Goal: Information Seeking & Learning: Learn about a topic

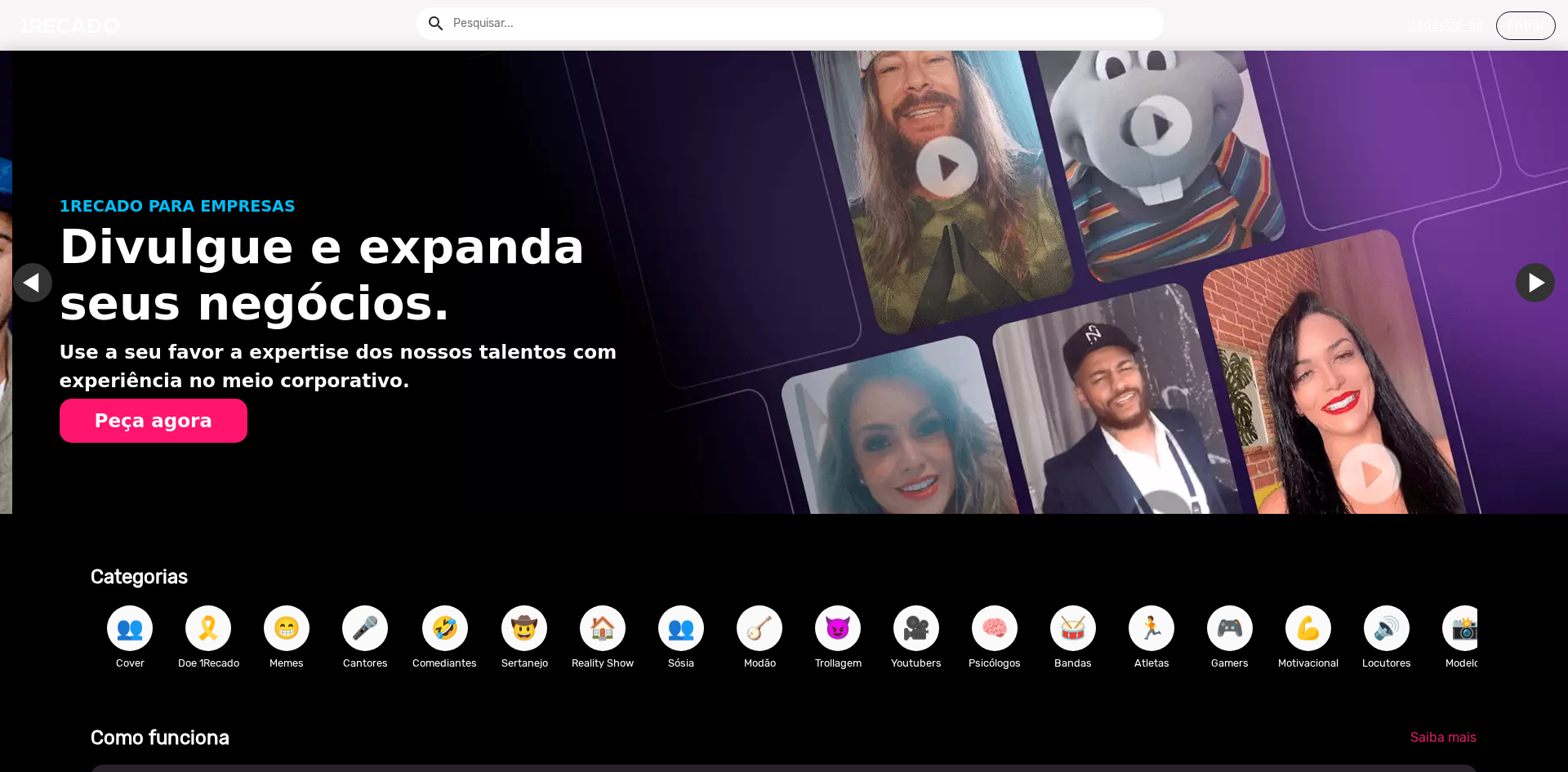
click at [34, 275] on link "Ir para o slide anterior" at bounding box center [44, 283] width 40 height 40
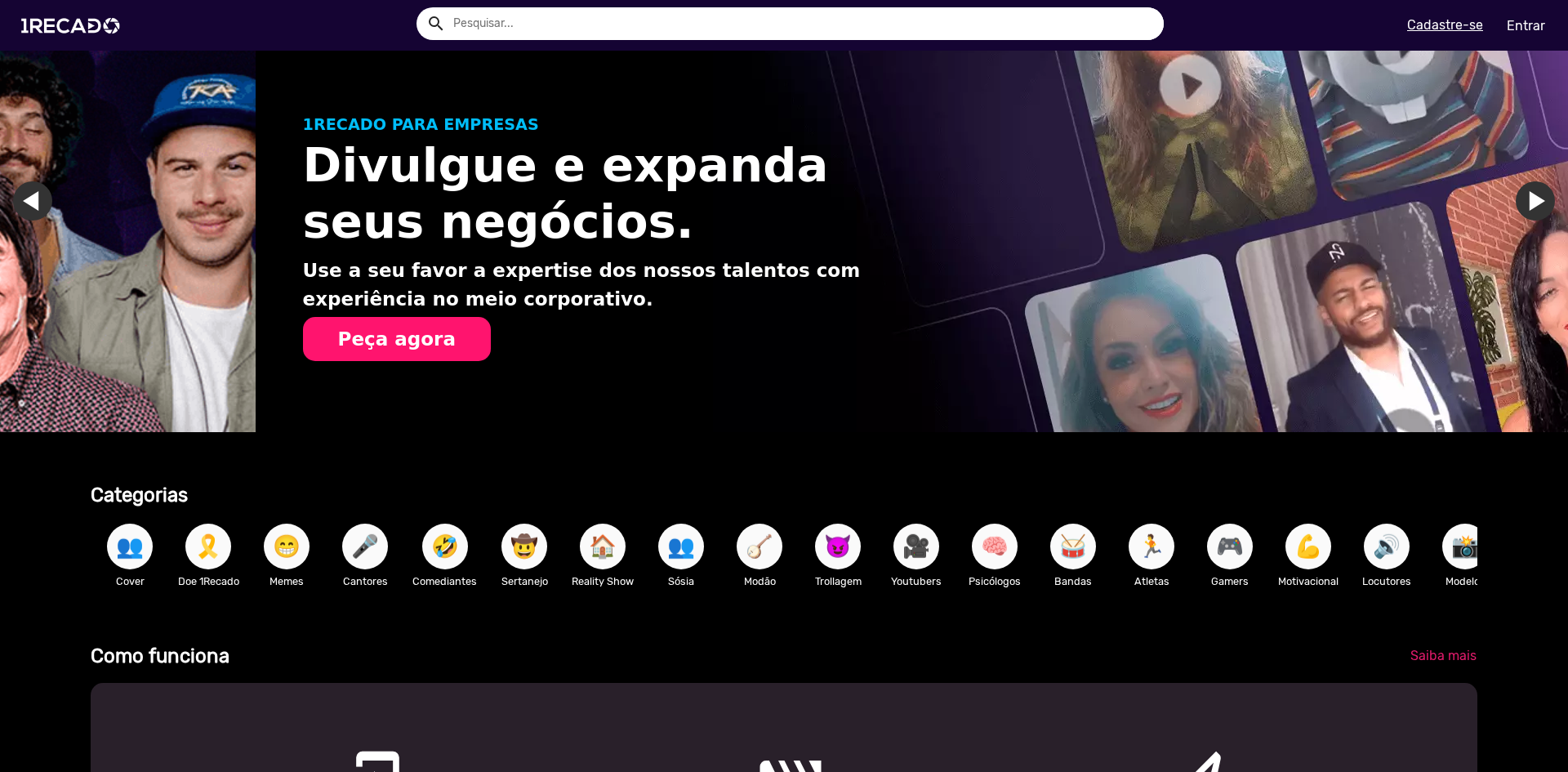
click at [377, 555] on span "🎤" at bounding box center [365, 546] width 28 height 46
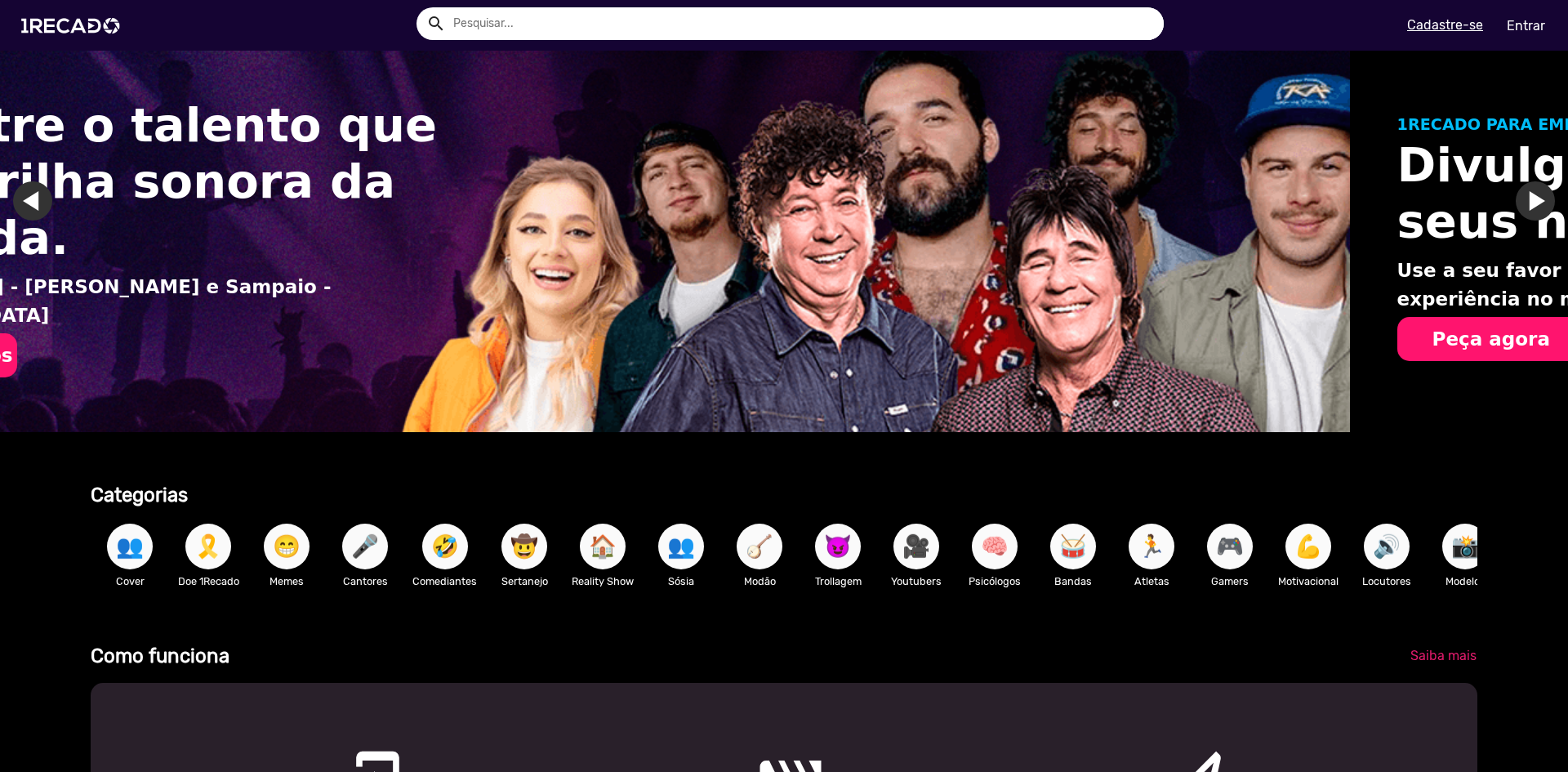
scroll to position [0, 101]
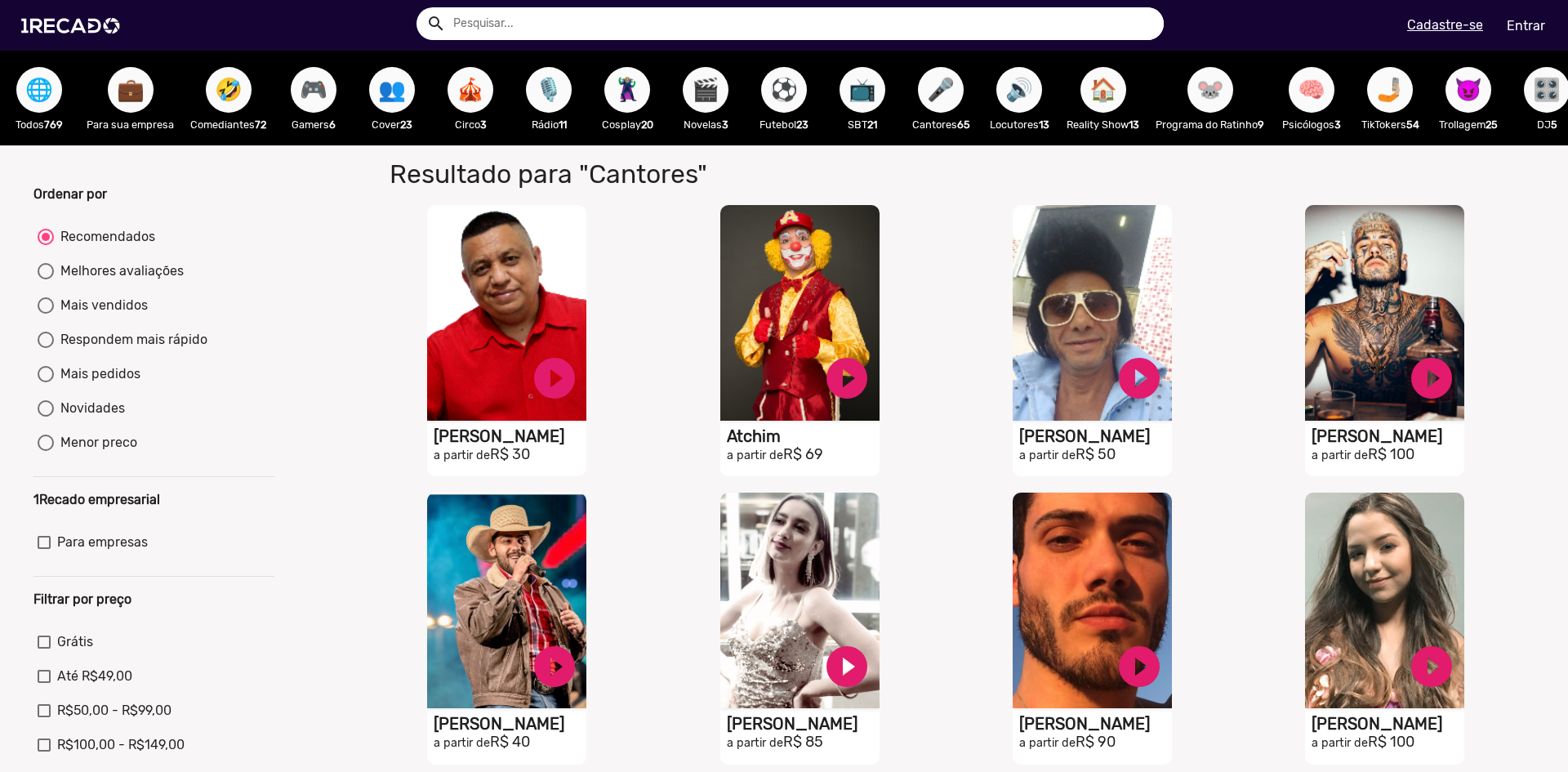
click at [74, 307] on mat-radio-group "Recomendados Melhores avaliações Mais vendidos Respondem mais rápido Mais pedid…" at bounding box center [154, 343] width 241 height 240
click at [54, 315] on div "Mais vendidos" at bounding box center [101, 305] width 94 height 19
click at [46, 314] on input "Mais vendidos" at bounding box center [45, 313] width 1 height 1
radio input "true"
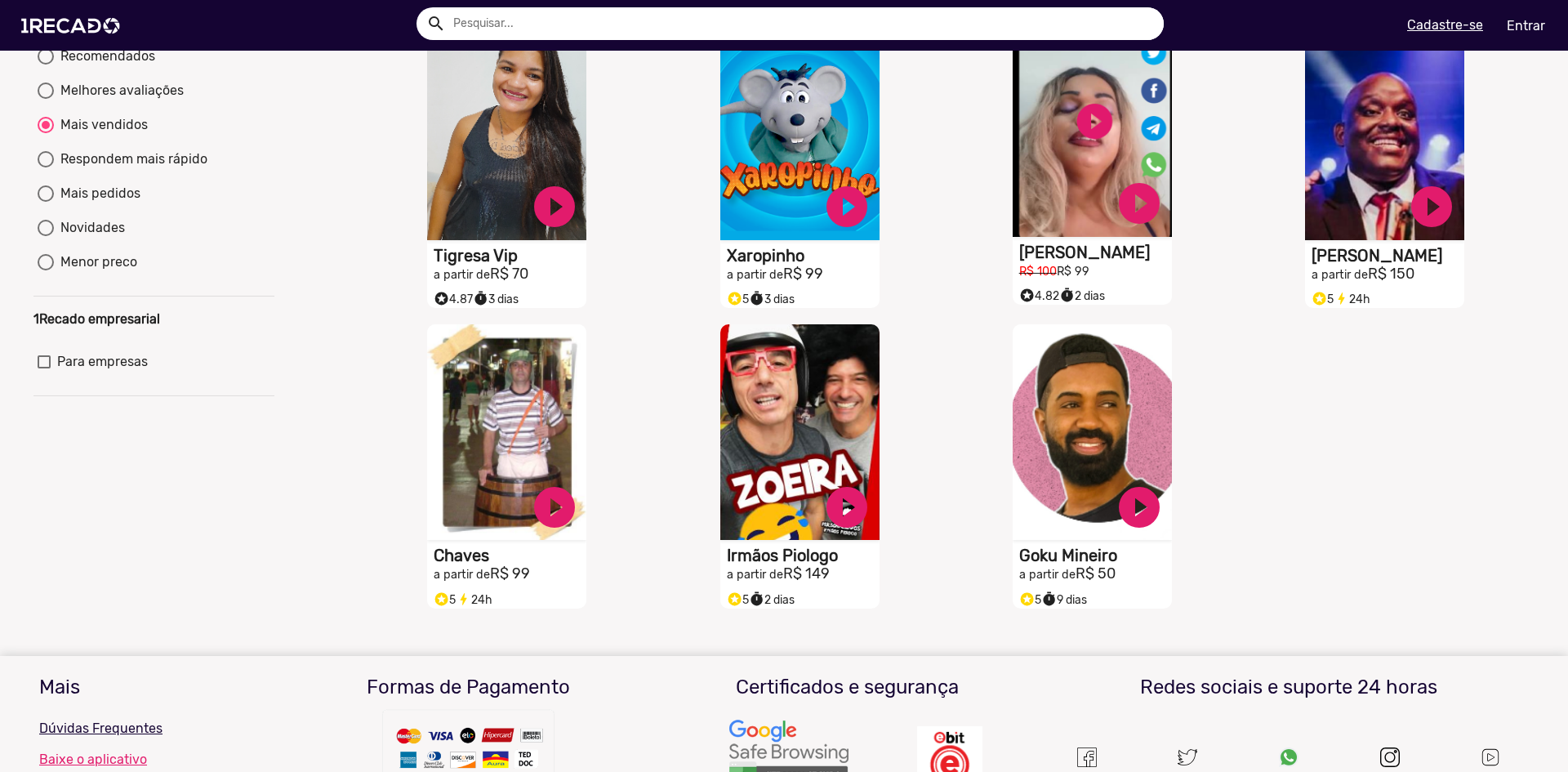
scroll to position [82, 0]
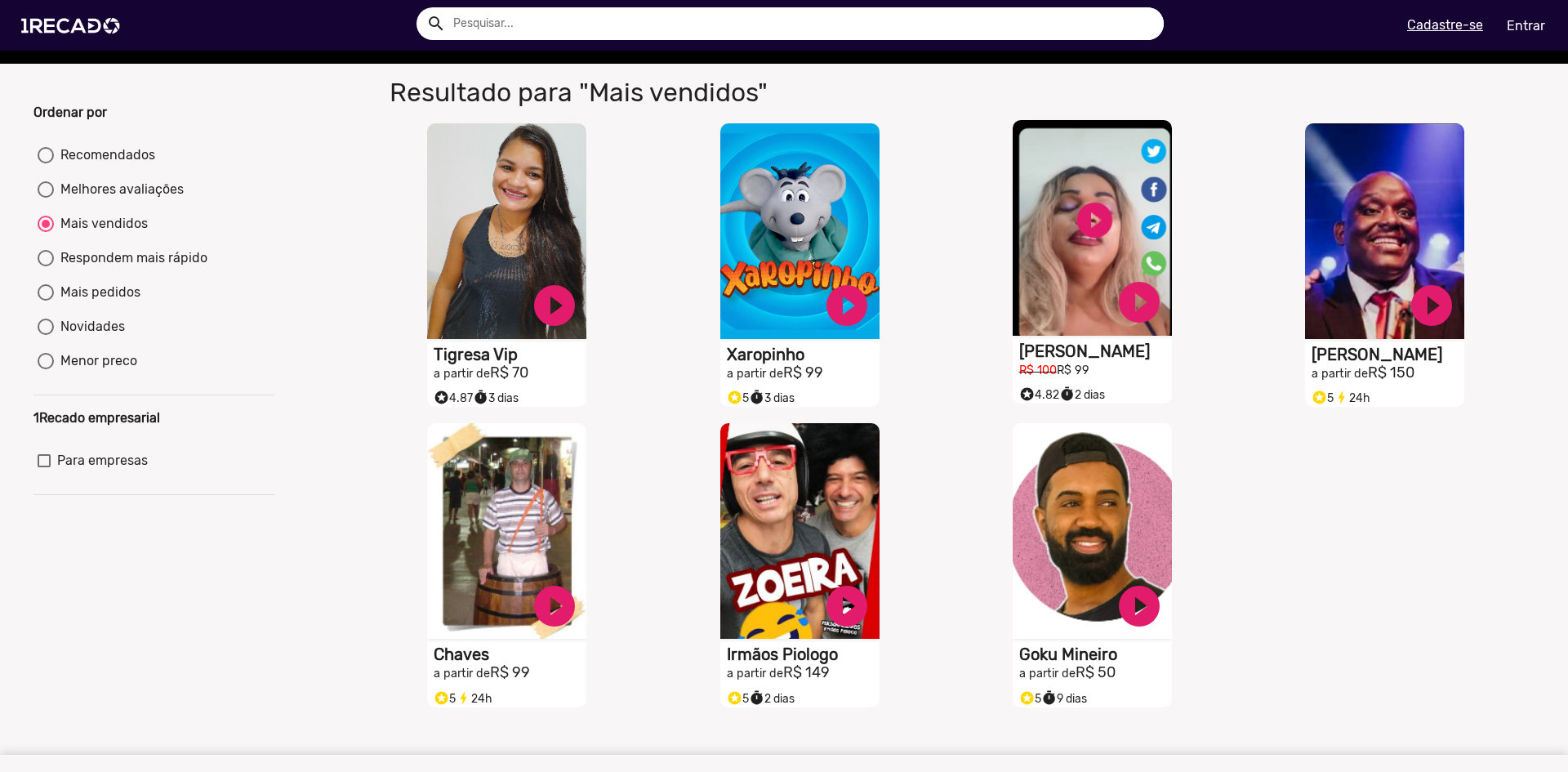
click at [1071, 360] on h1 "[PERSON_NAME]" at bounding box center [1096, 351] width 153 height 19
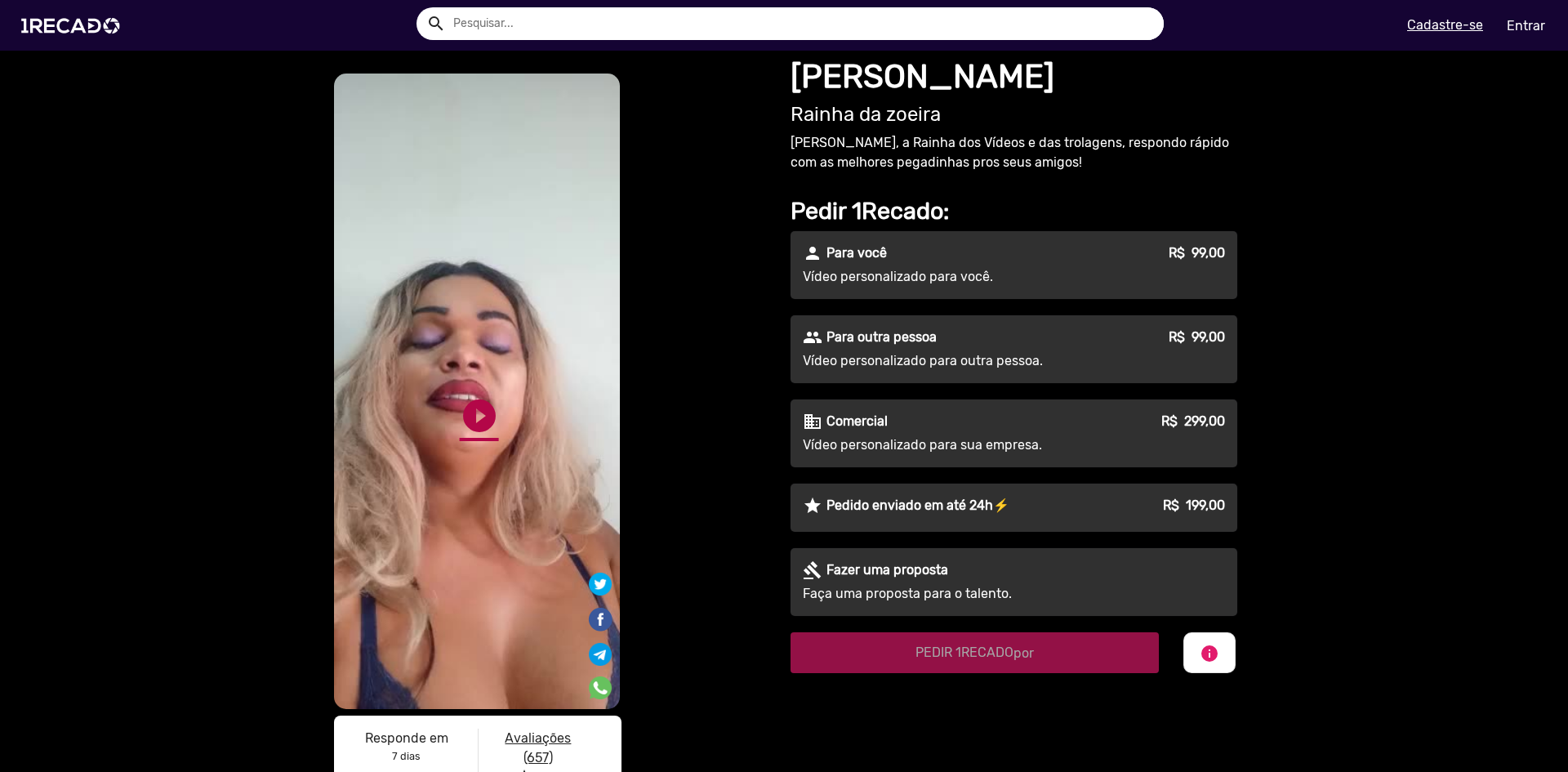
click at [484, 413] on link "play_circle_filled" at bounding box center [479, 415] width 40 height 40
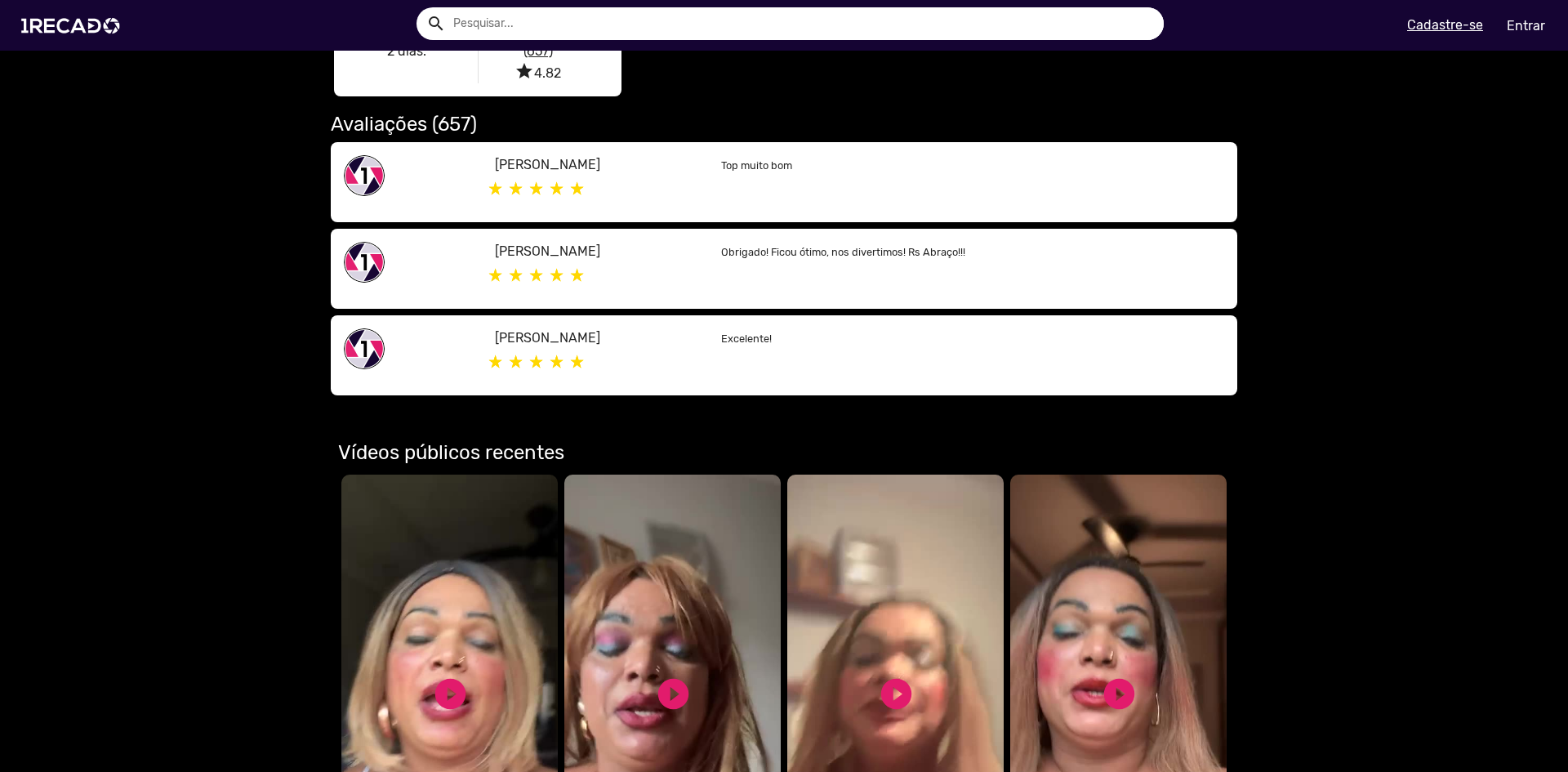
scroll to position [898, 0]
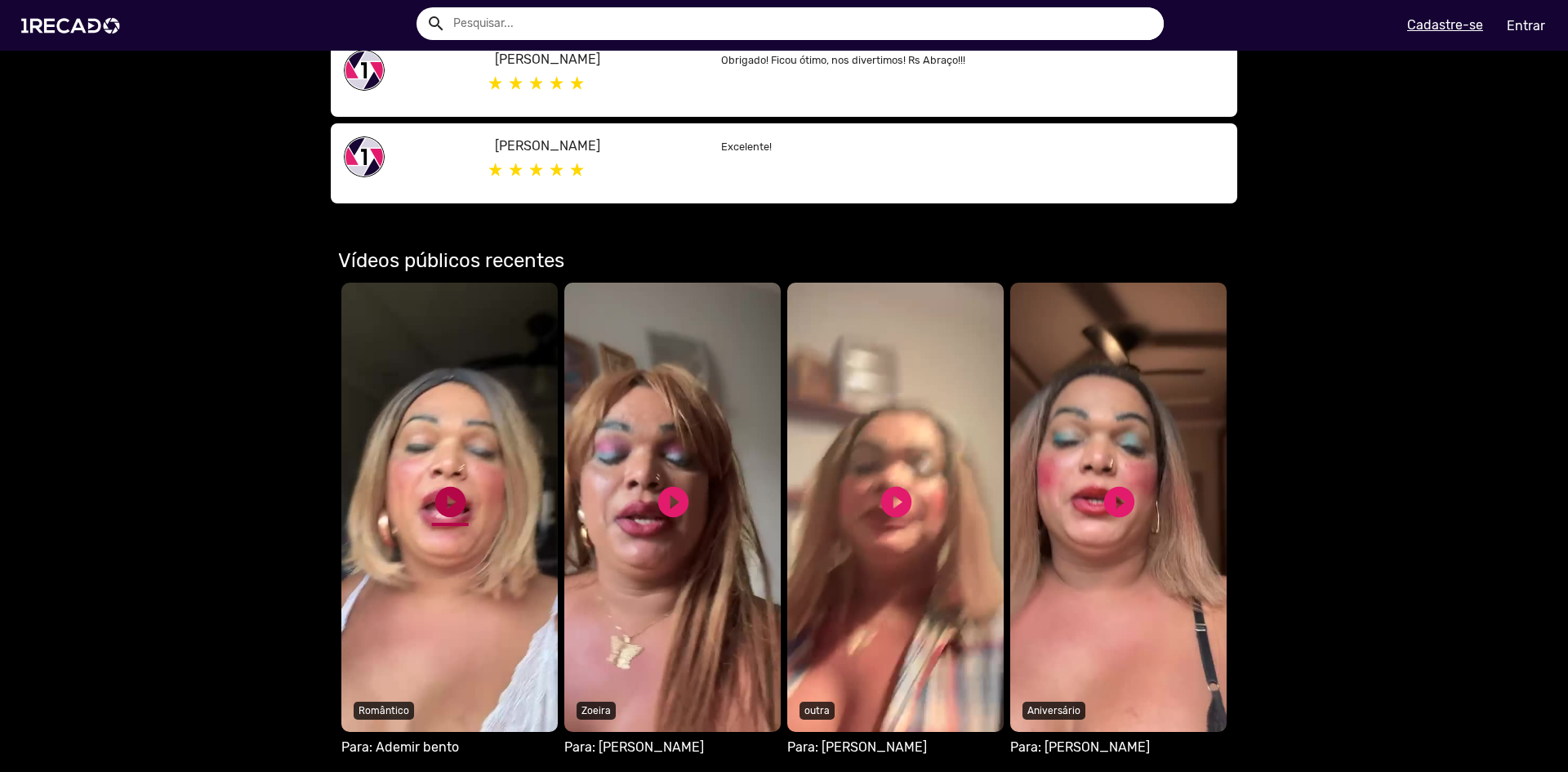
click at [451, 484] on link "play_circle_filled" at bounding box center [451, 502] width 37 height 37
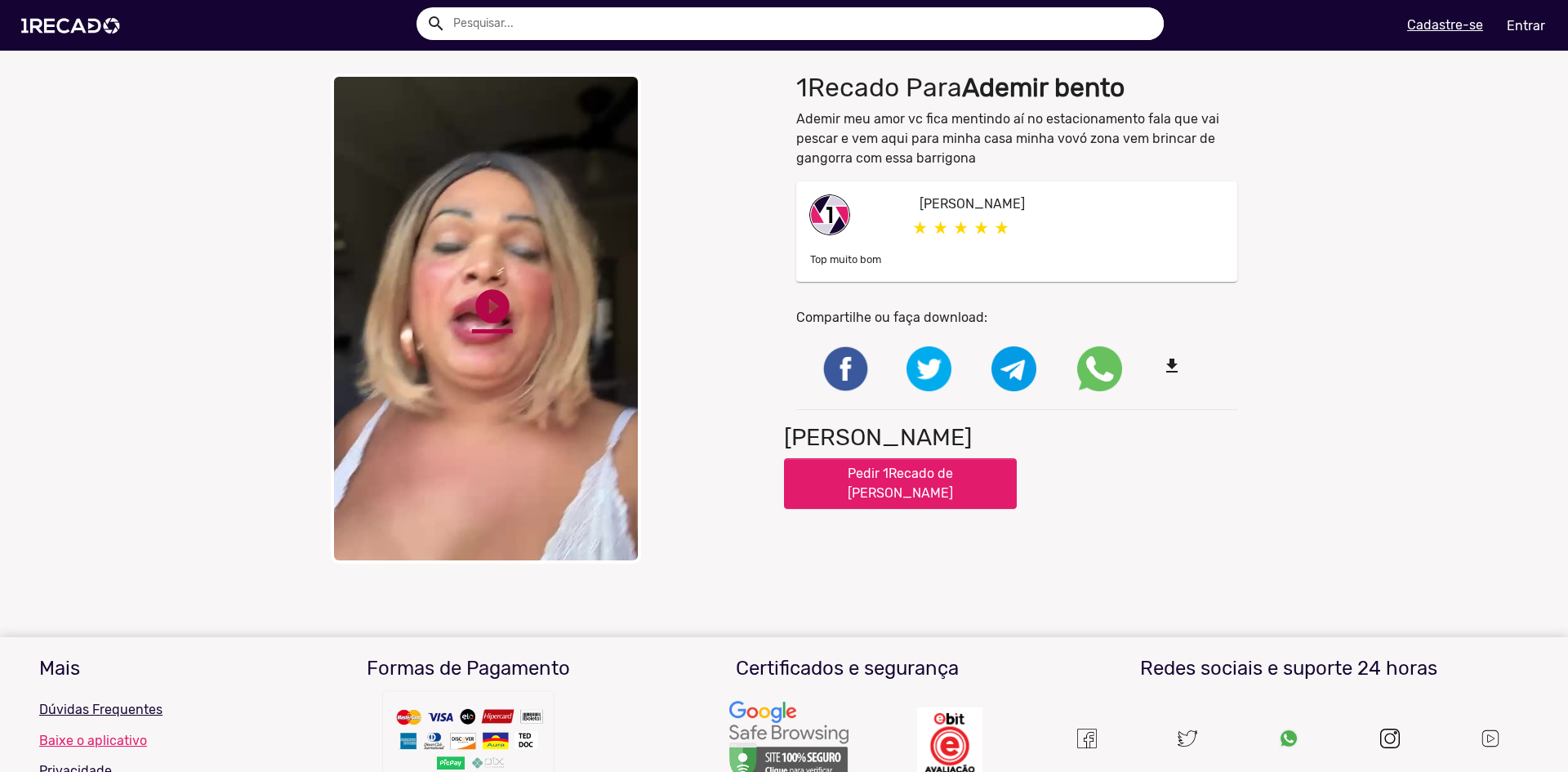
click at [494, 311] on link "play_circle_filled" at bounding box center [492, 306] width 41 height 41
click at [482, 286] on link "pause_circle" at bounding box center [492, 306] width 41 height 41
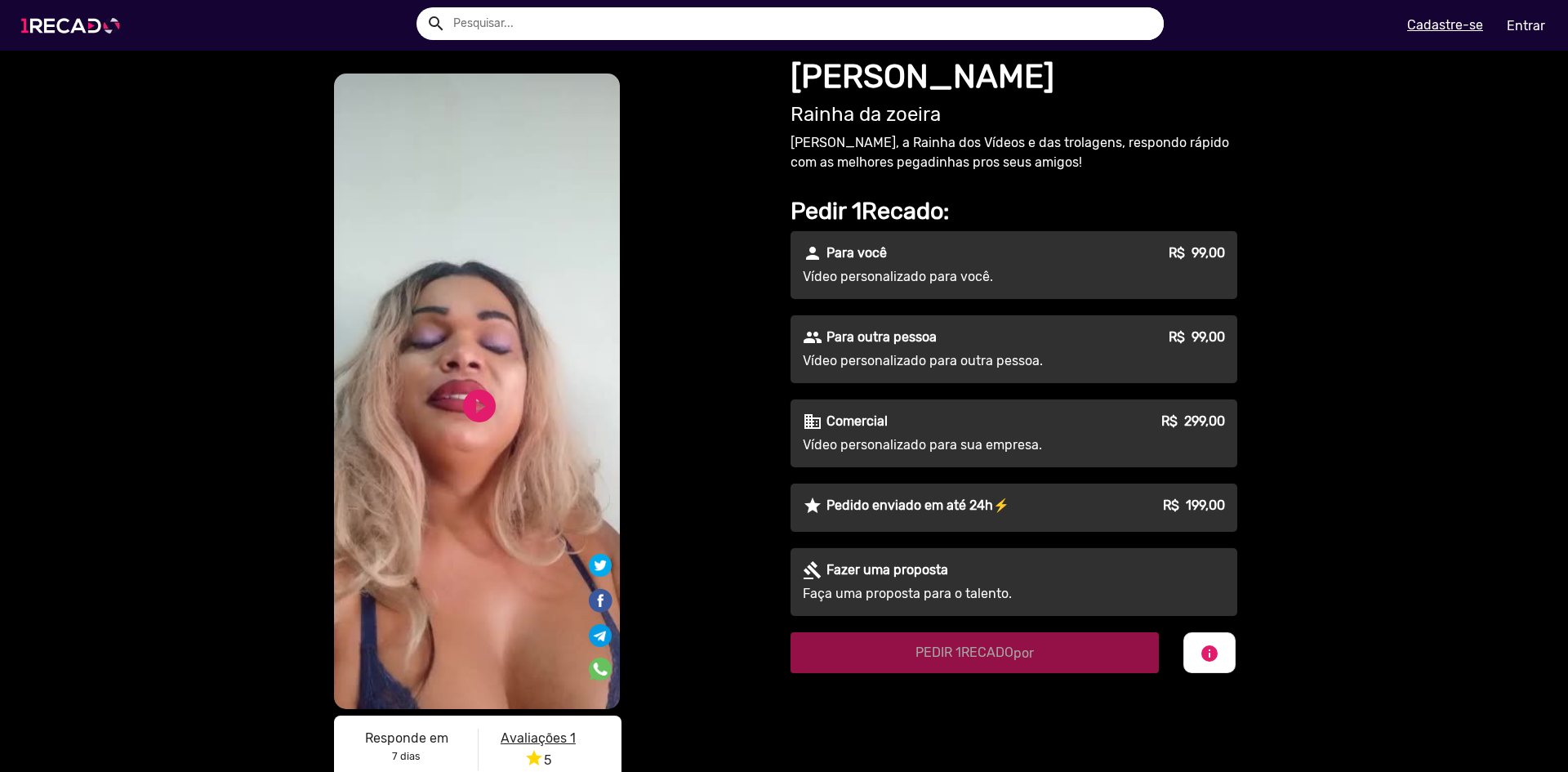
click at [67, 32] on img at bounding box center [74, 25] width 123 height 69
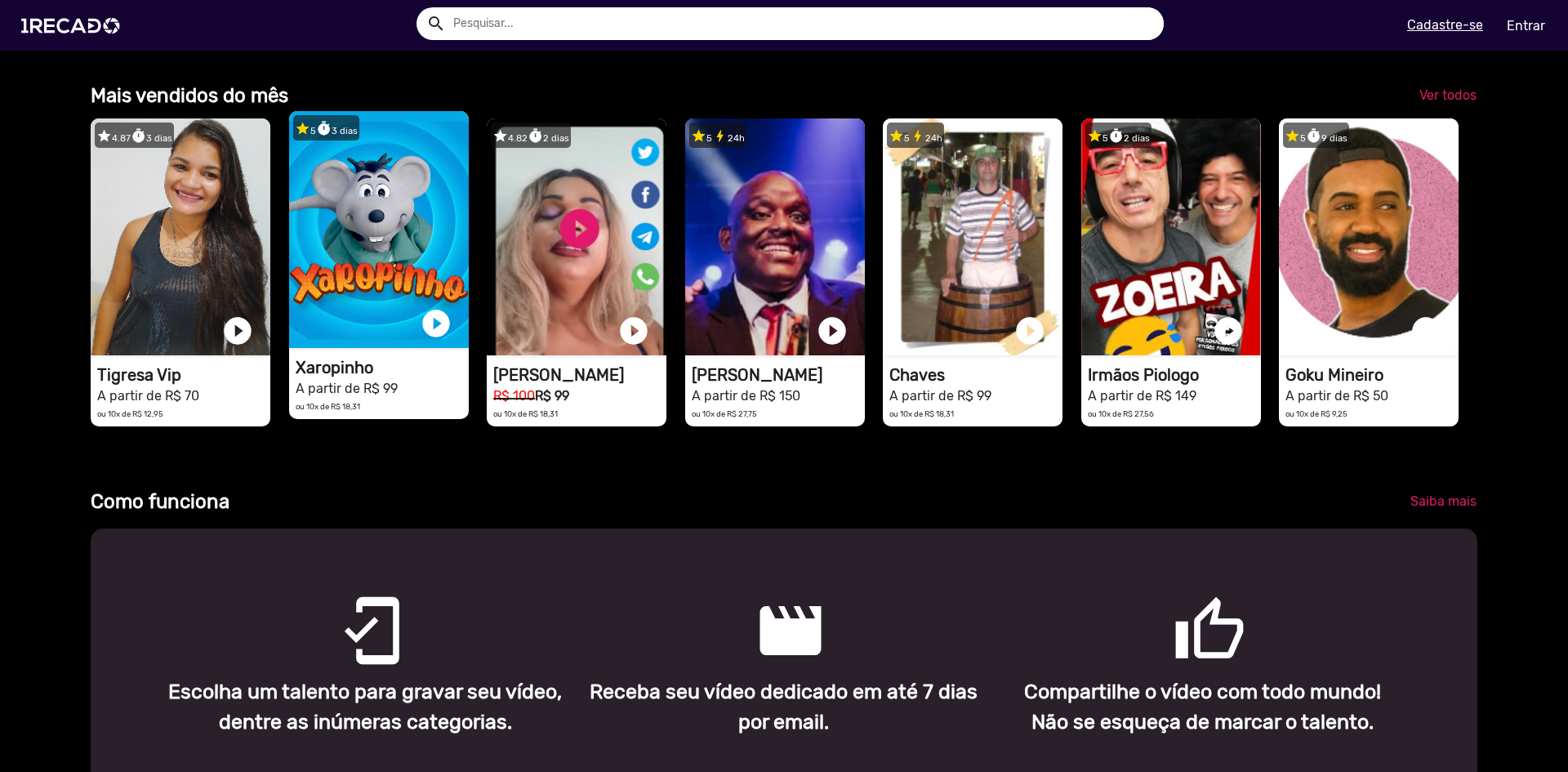
scroll to position [0, 1556]
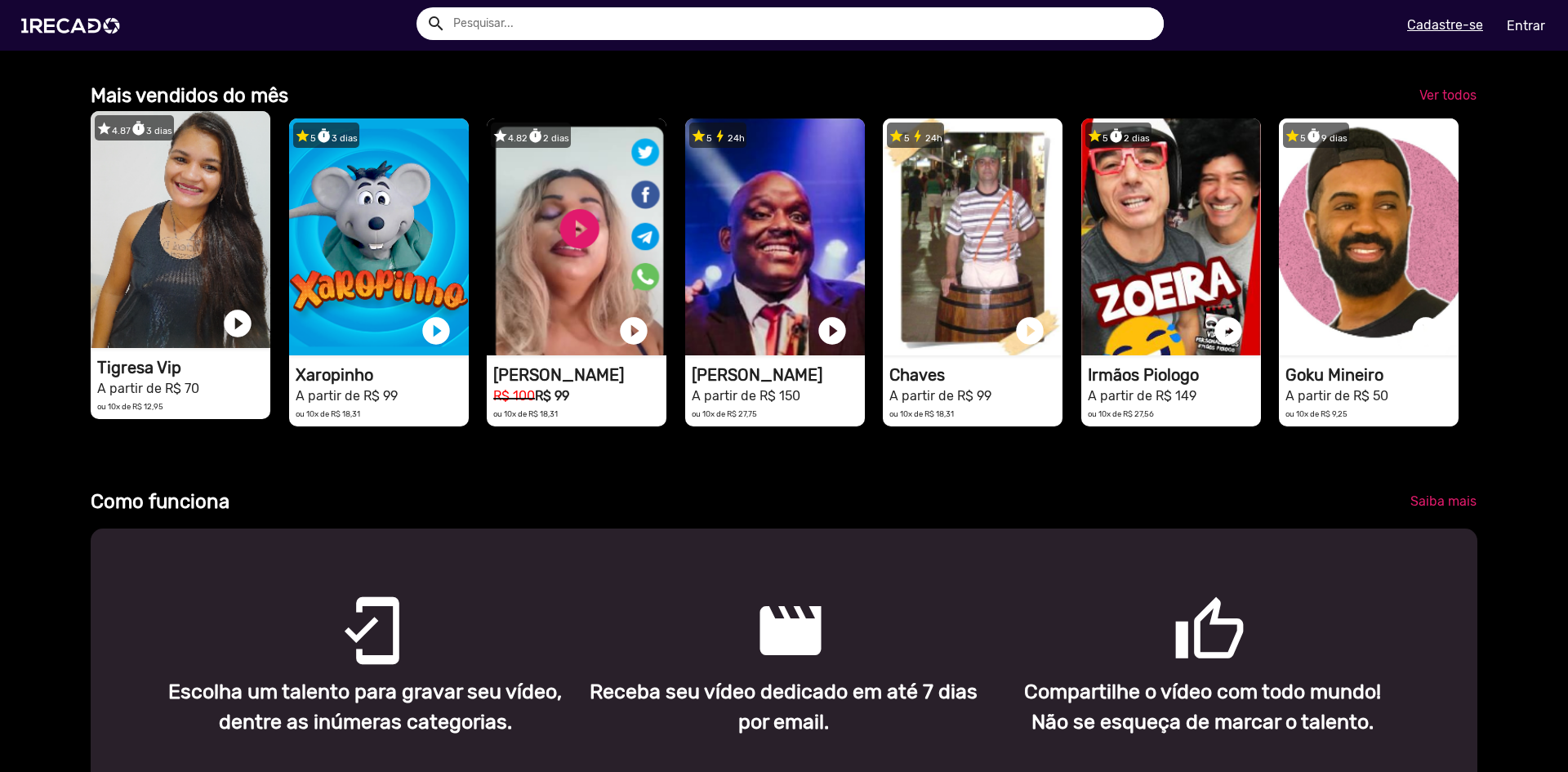
click at [134, 375] on h1 "Tigresa Vip" at bounding box center [184, 367] width 173 height 19
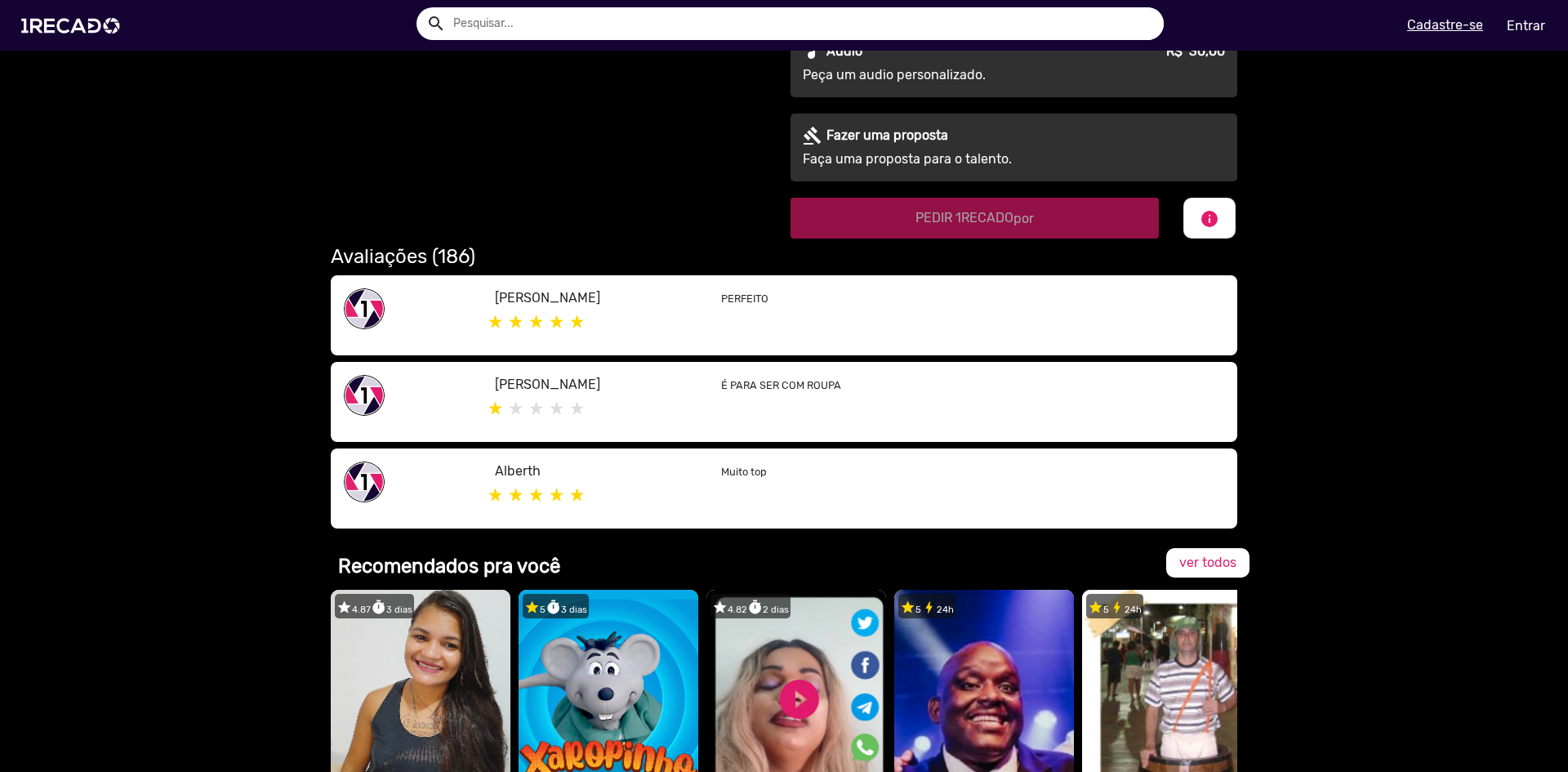
scroll to position [408, 0]
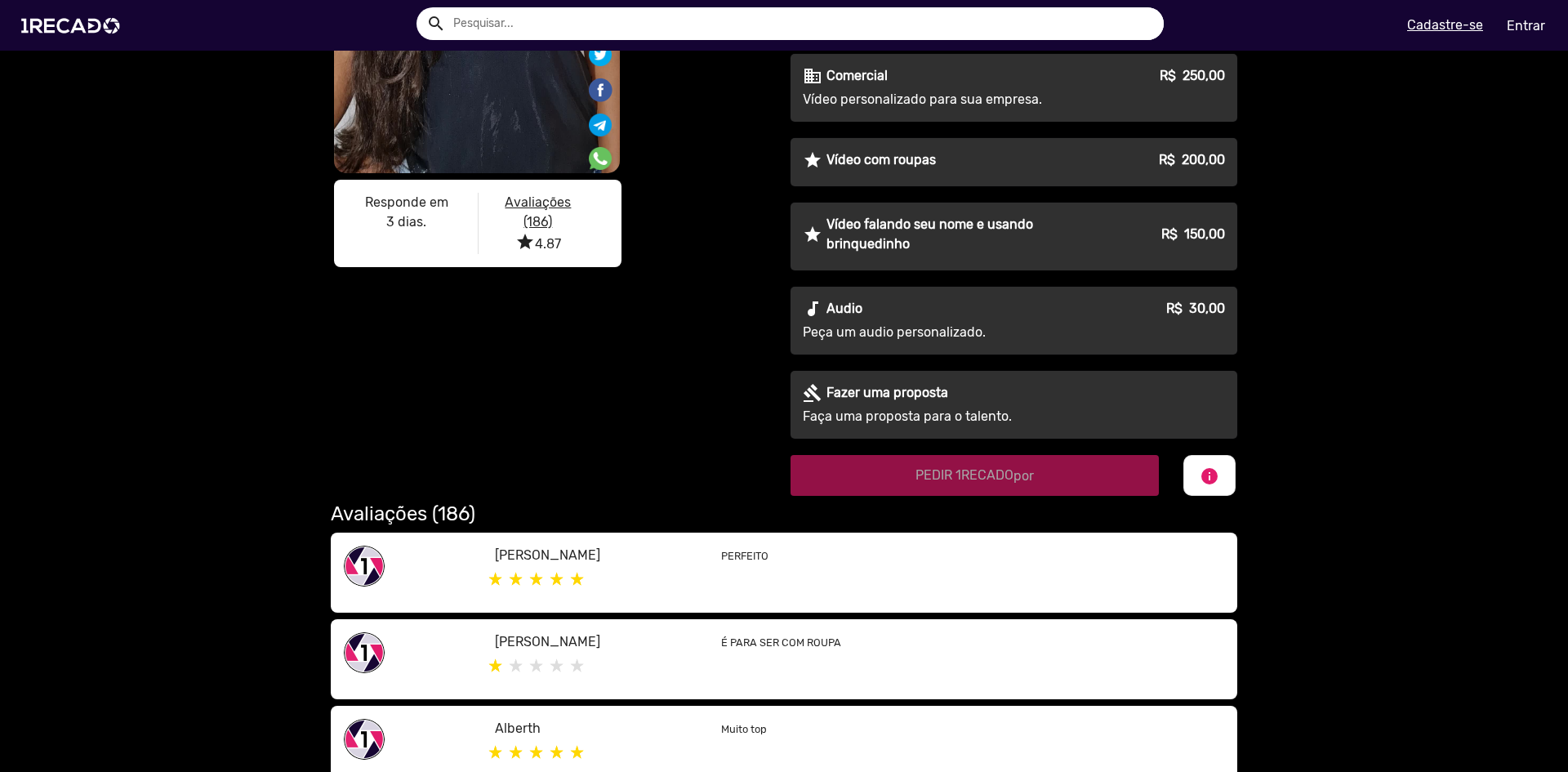
click at [360, 567] on img at bounding box center [364, 566] width 41 height 41
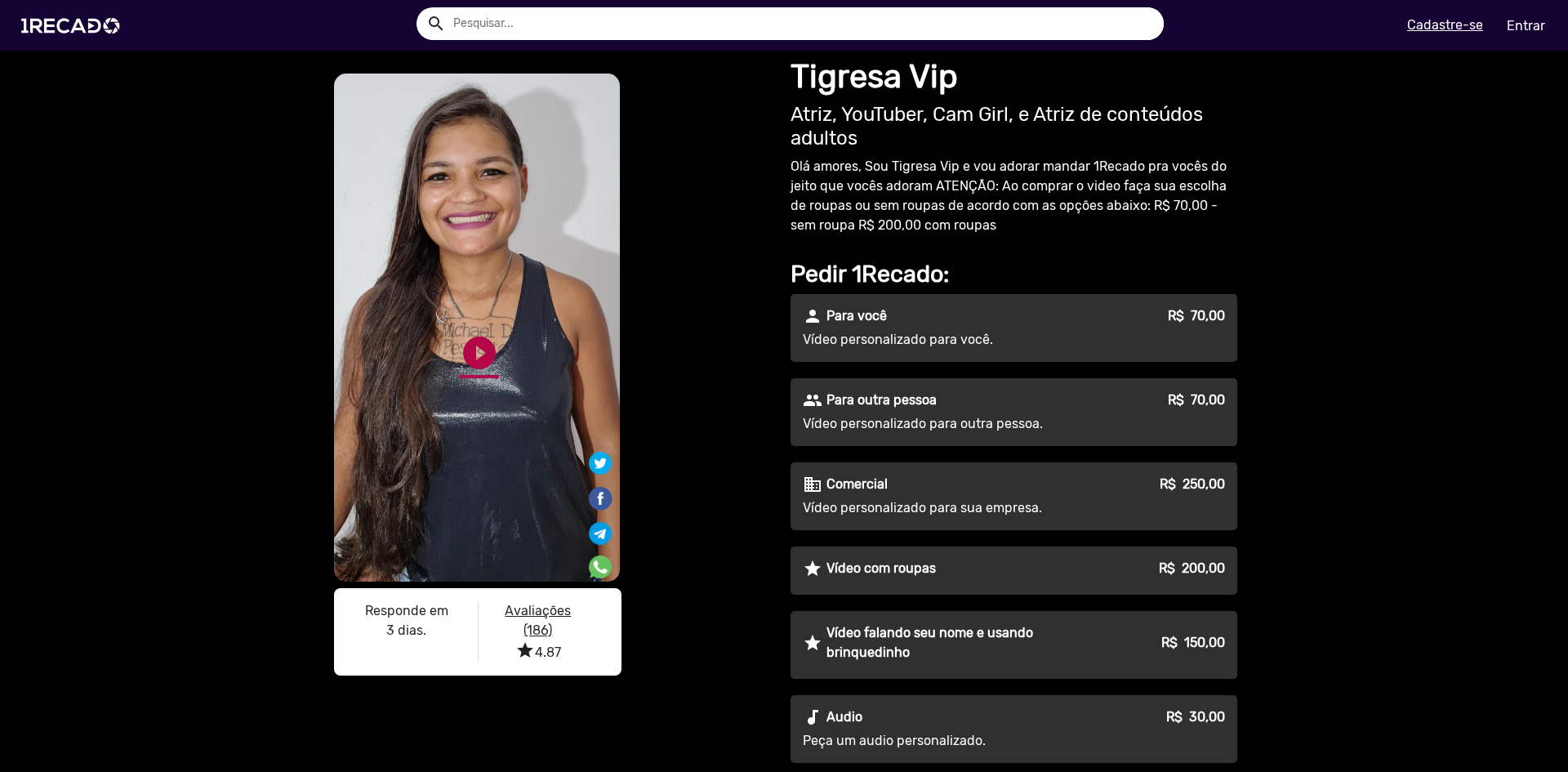
click at [480, 335] on link "play_circle_filled" at bounding box center [479, 353] width 40 height 40
click at [471, 357] on link "pause_circle" at bounding box center [479, 353] width 40 height 40
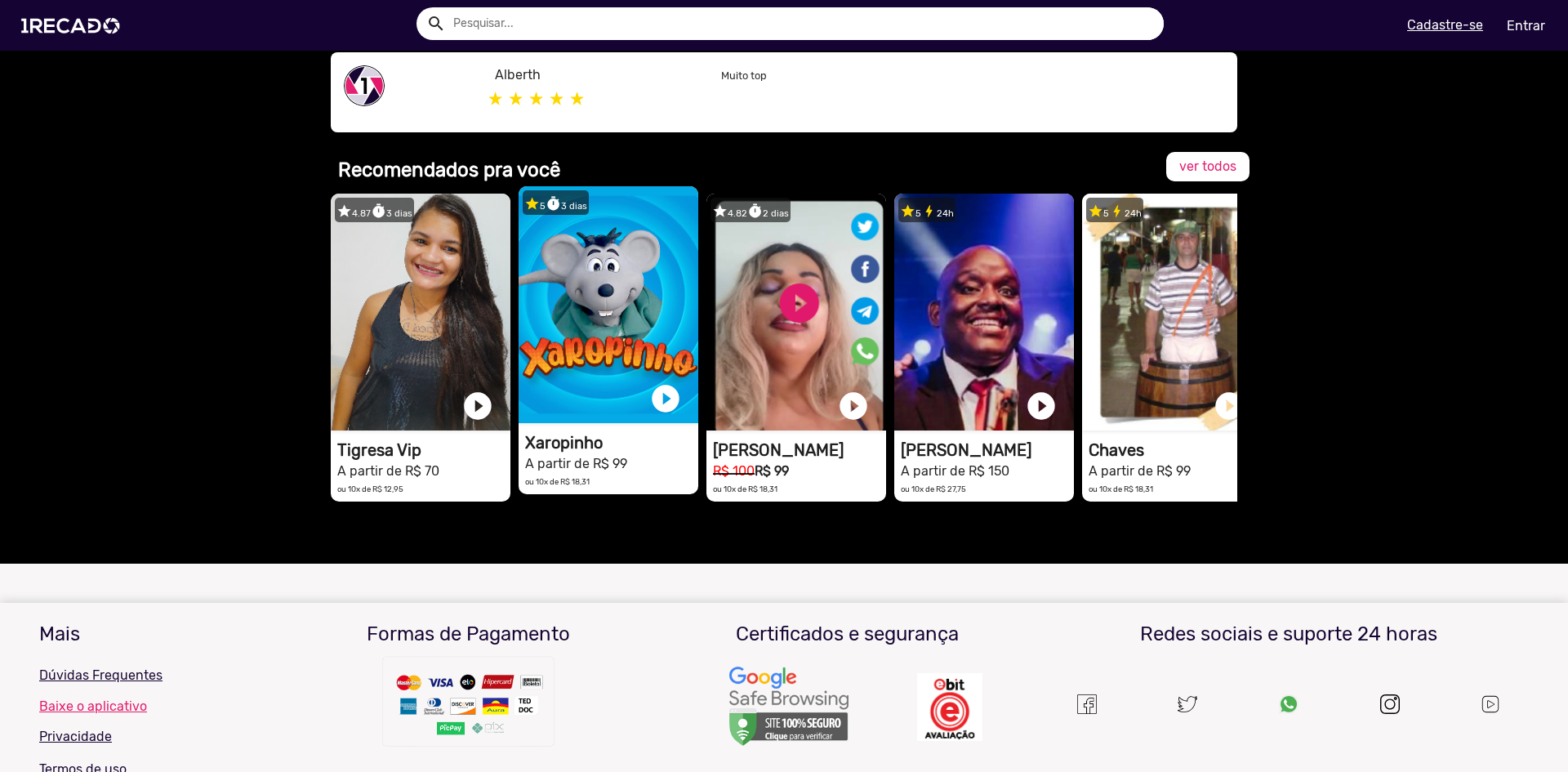
scroll to position [1229, 0]
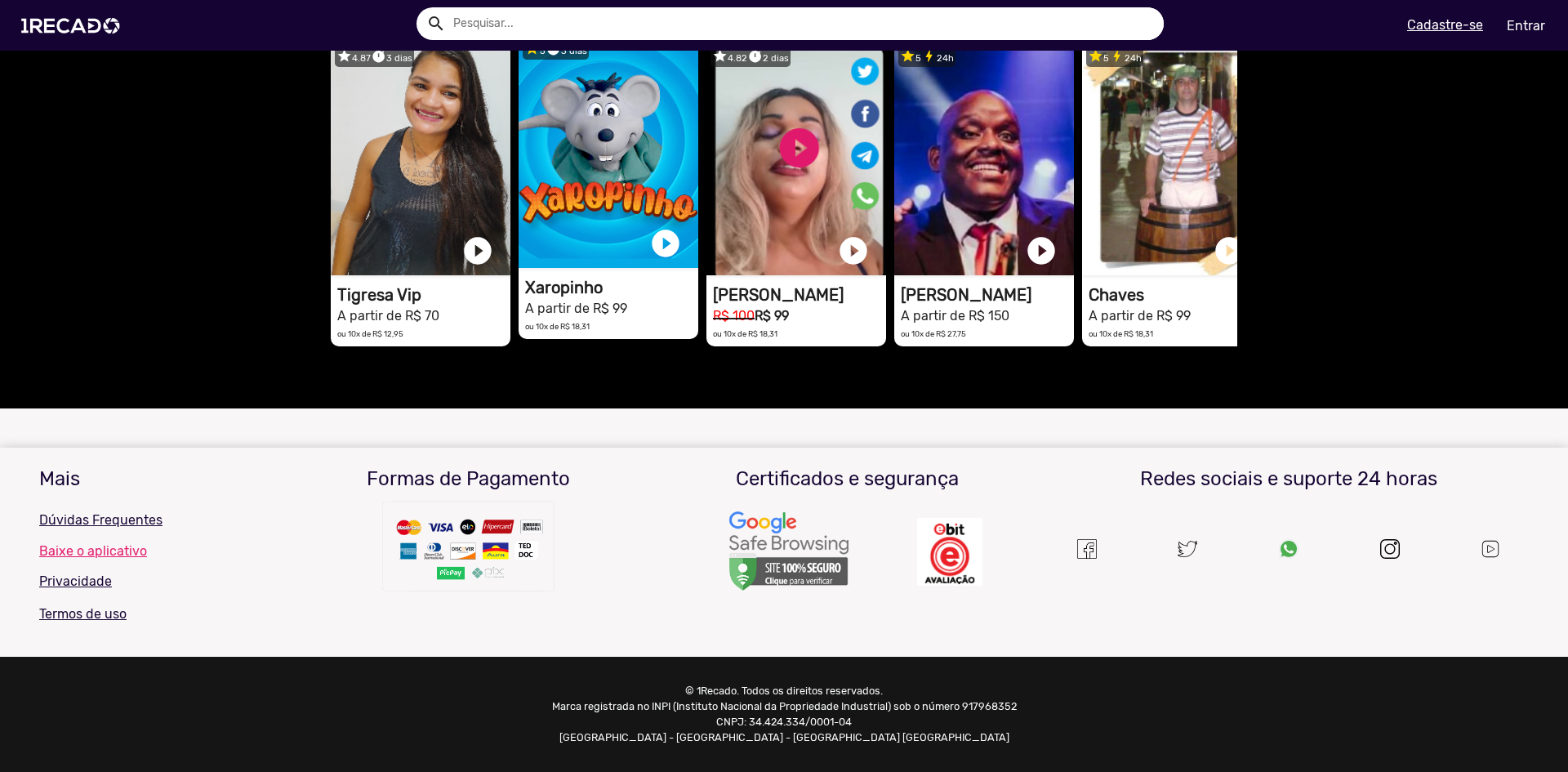
click at [565, 177] on video "1RECADO vídeos dedicados para fãs e empresas" at bounding box center [608, 149] width 180 height 237
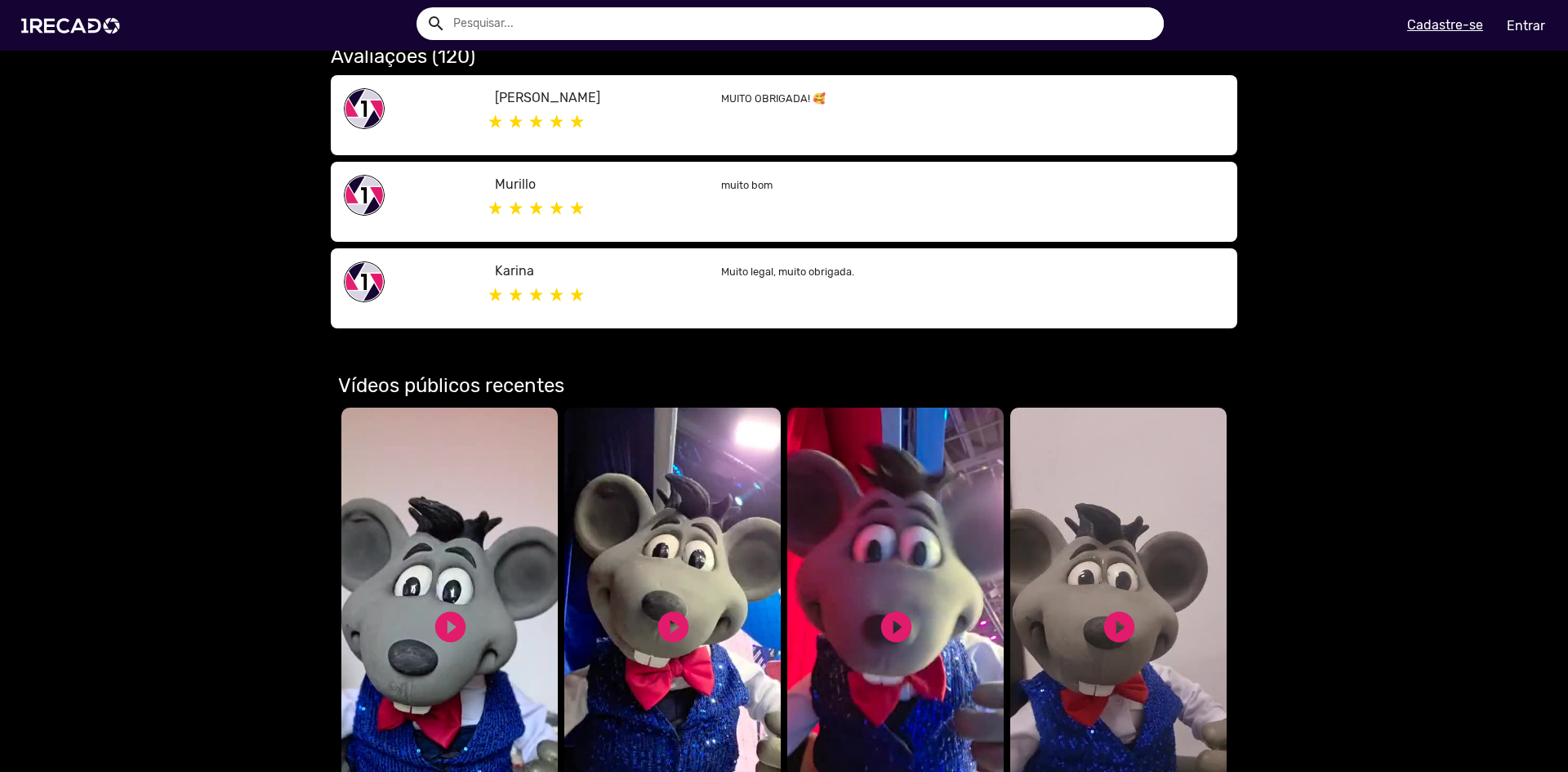
scroll to position [817, 0]
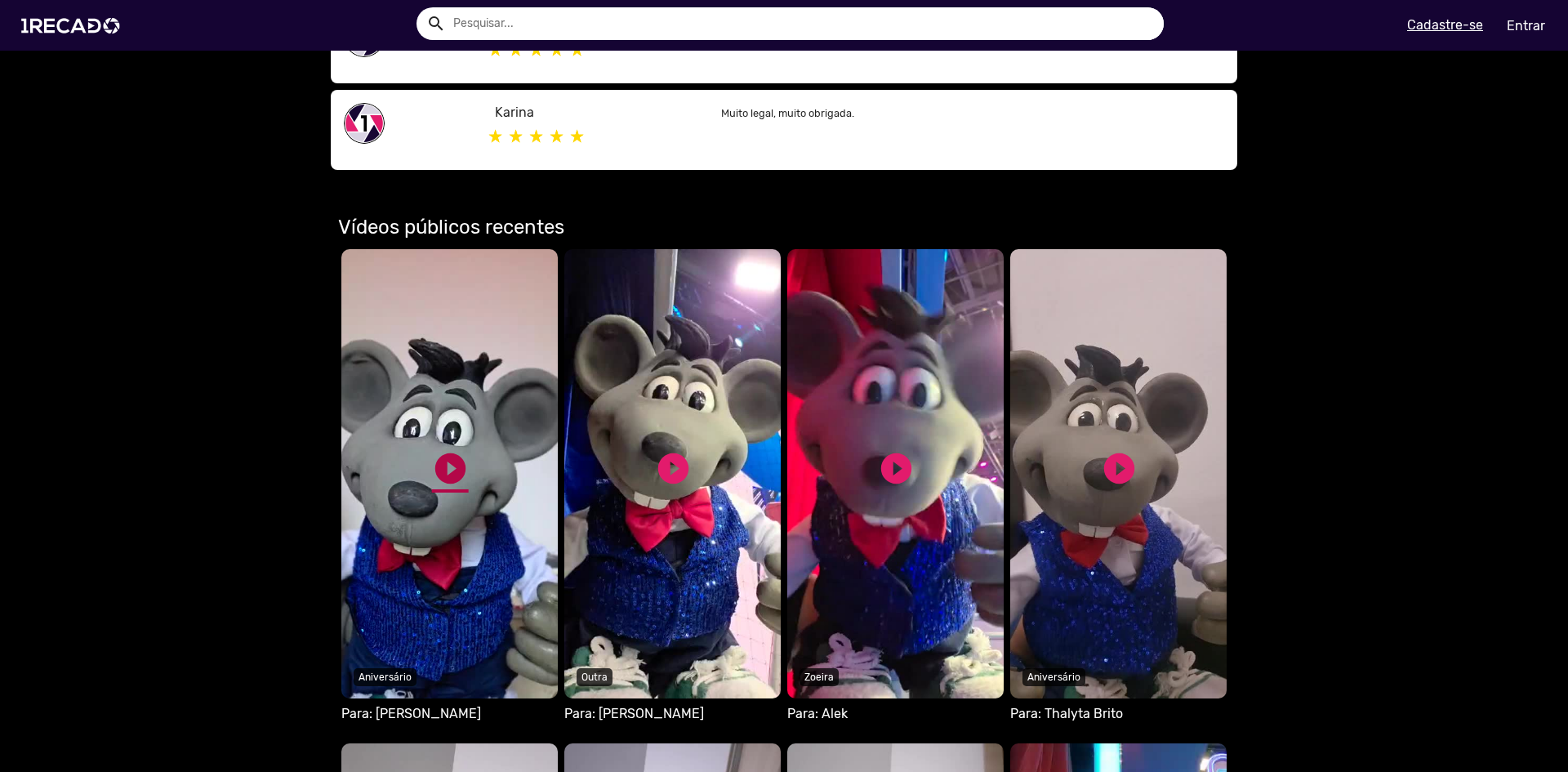
click at [453, 462] on link "play_circle_filled" at bounding box center [451, 469] width 37 height 37
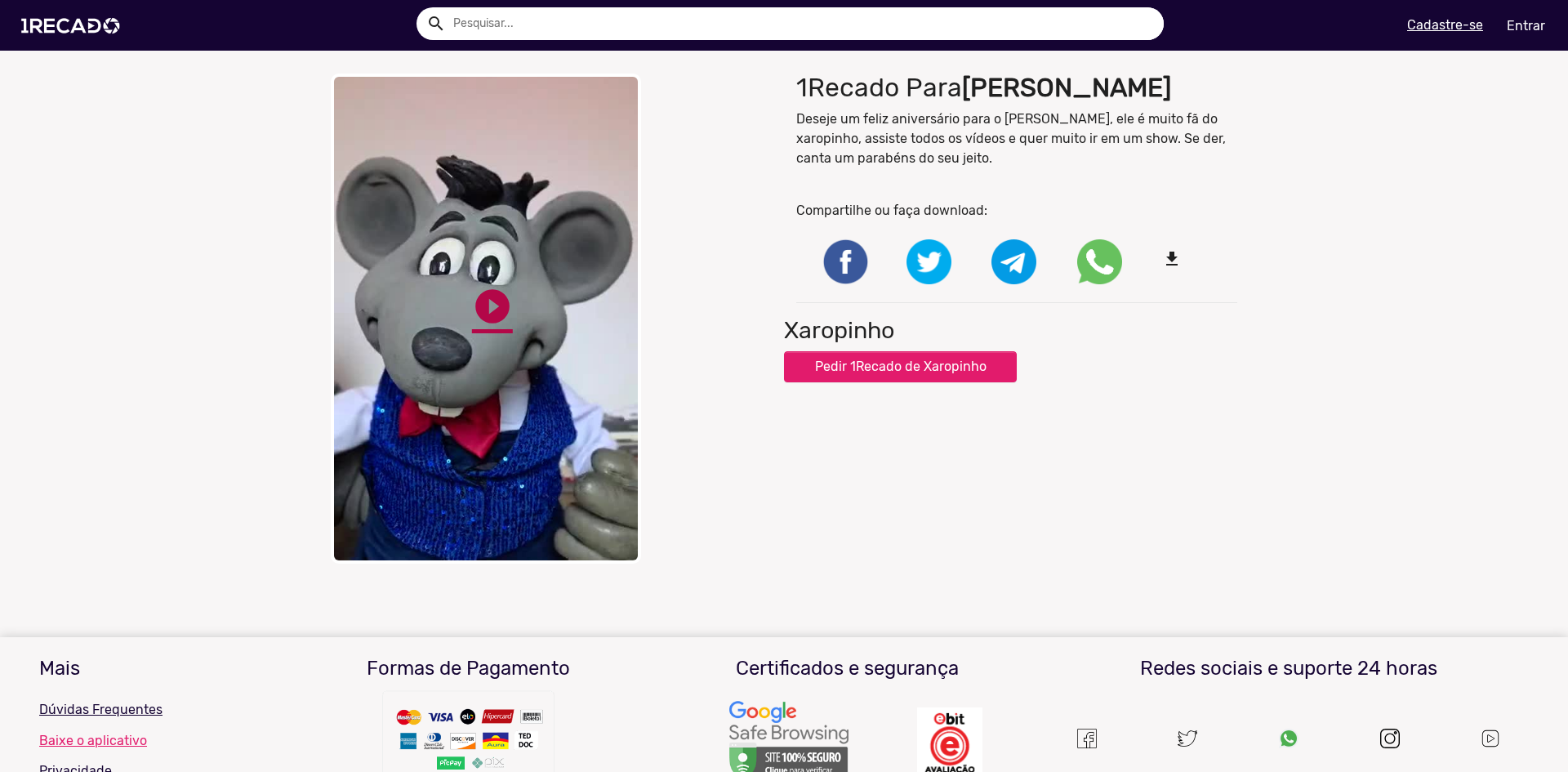
click at [472, 302] on link "play_circle_filled" at bounding box center [492, 306] width 41 height 41
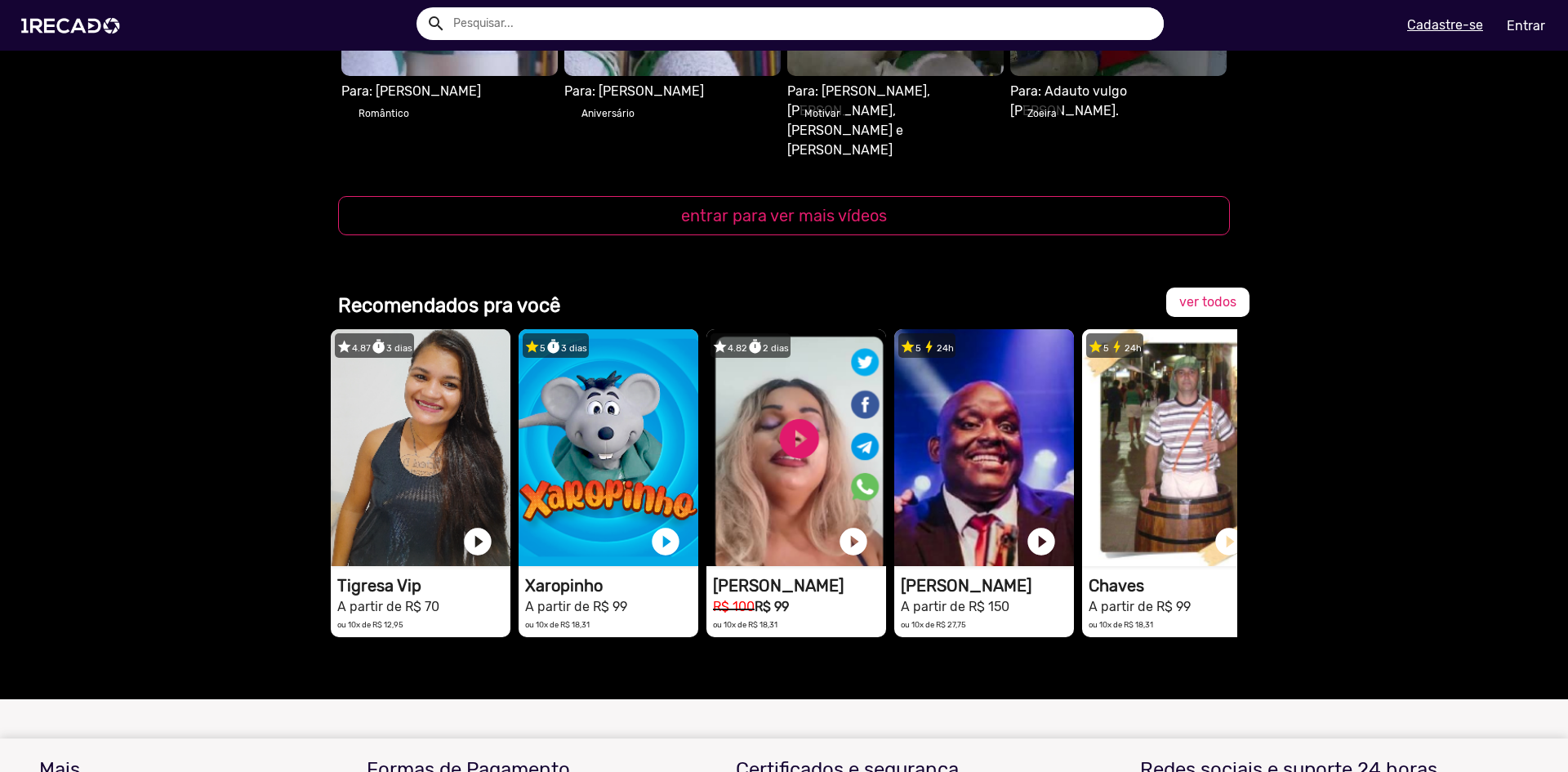
scroll to position [2123, 0]
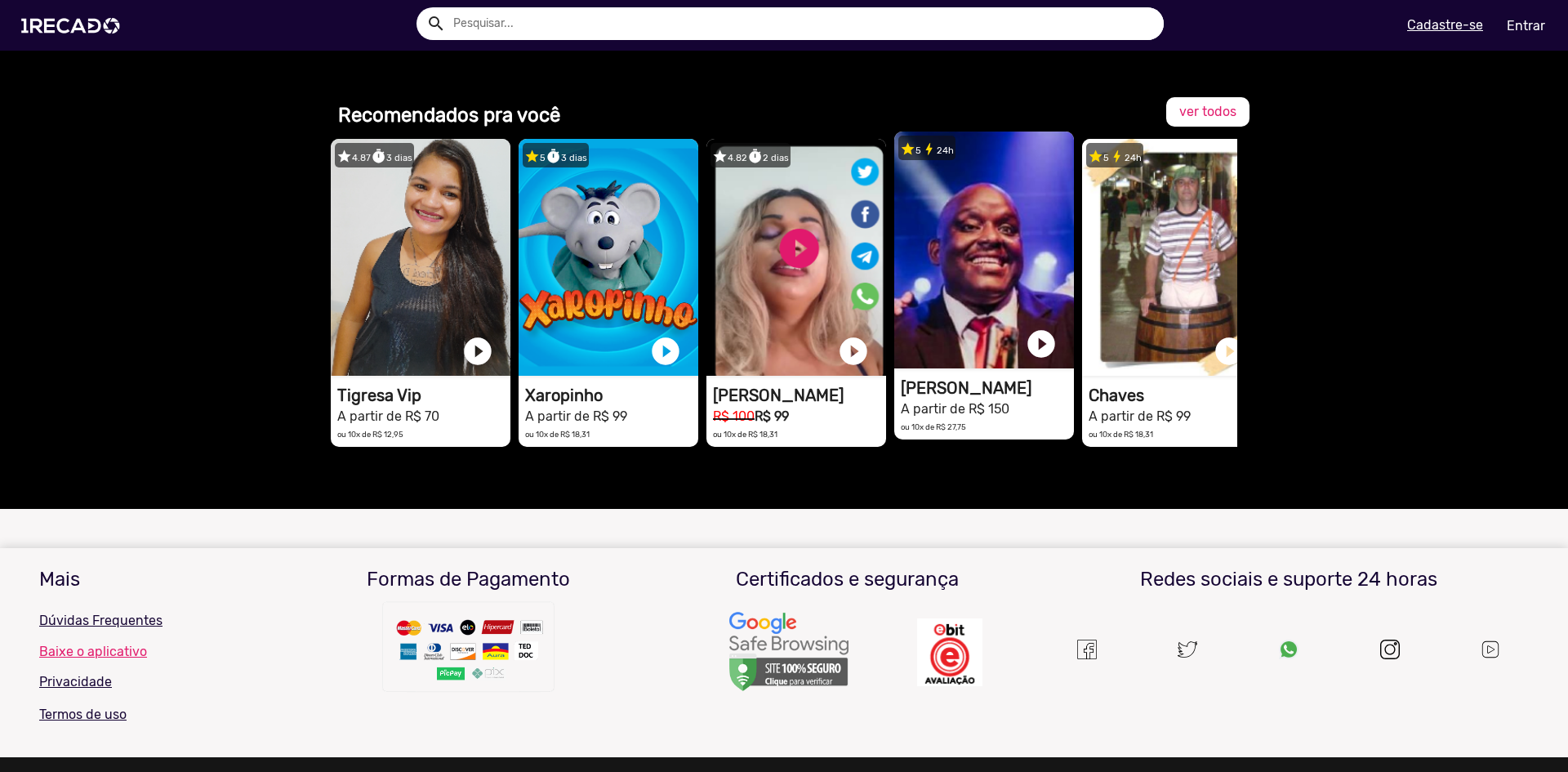
click at [920, 379] on h1 "[PERSON_NAME]" at bounding box center [988, 388] width 173 height 19
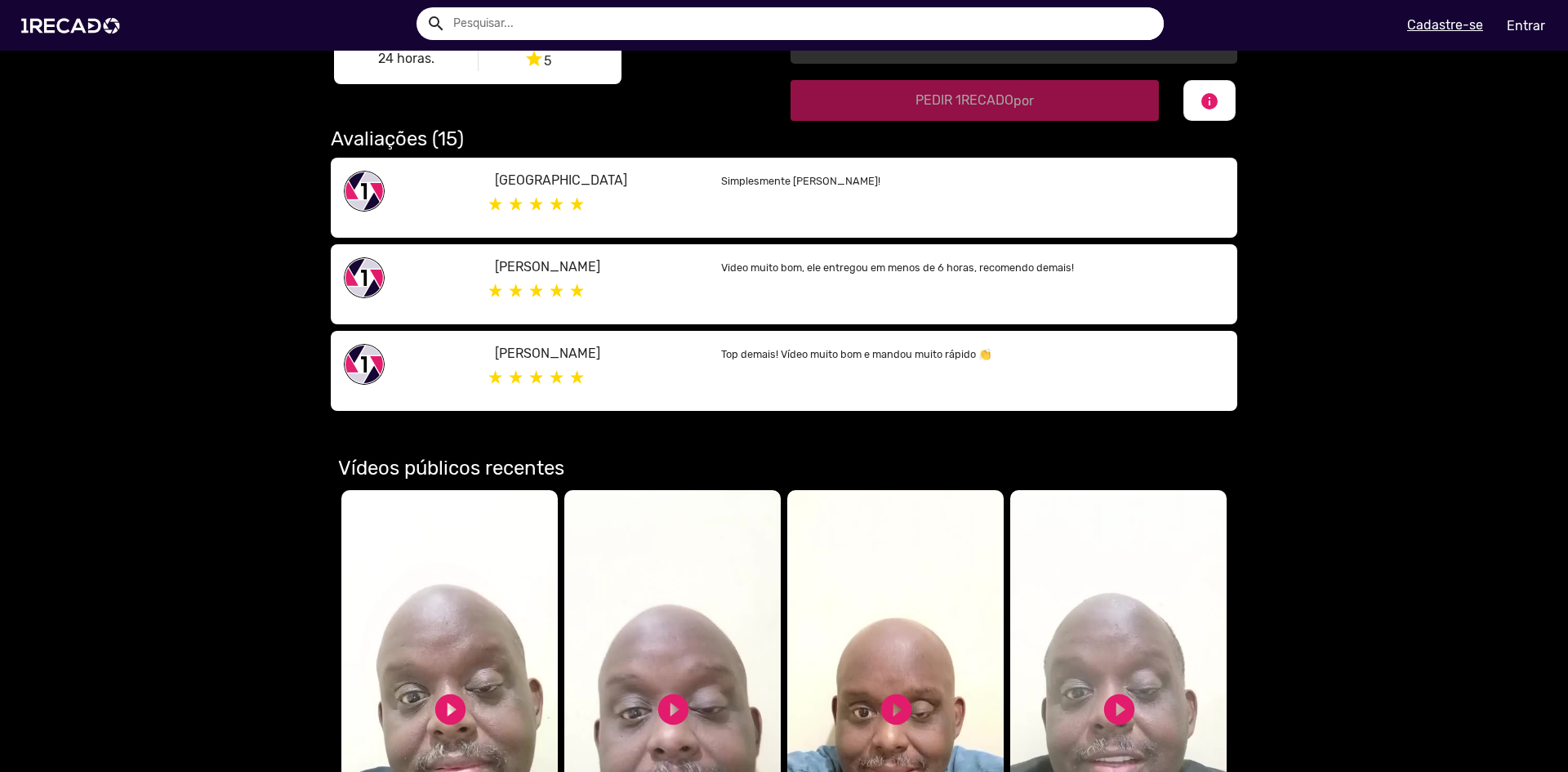
scroll to position [817, 0]
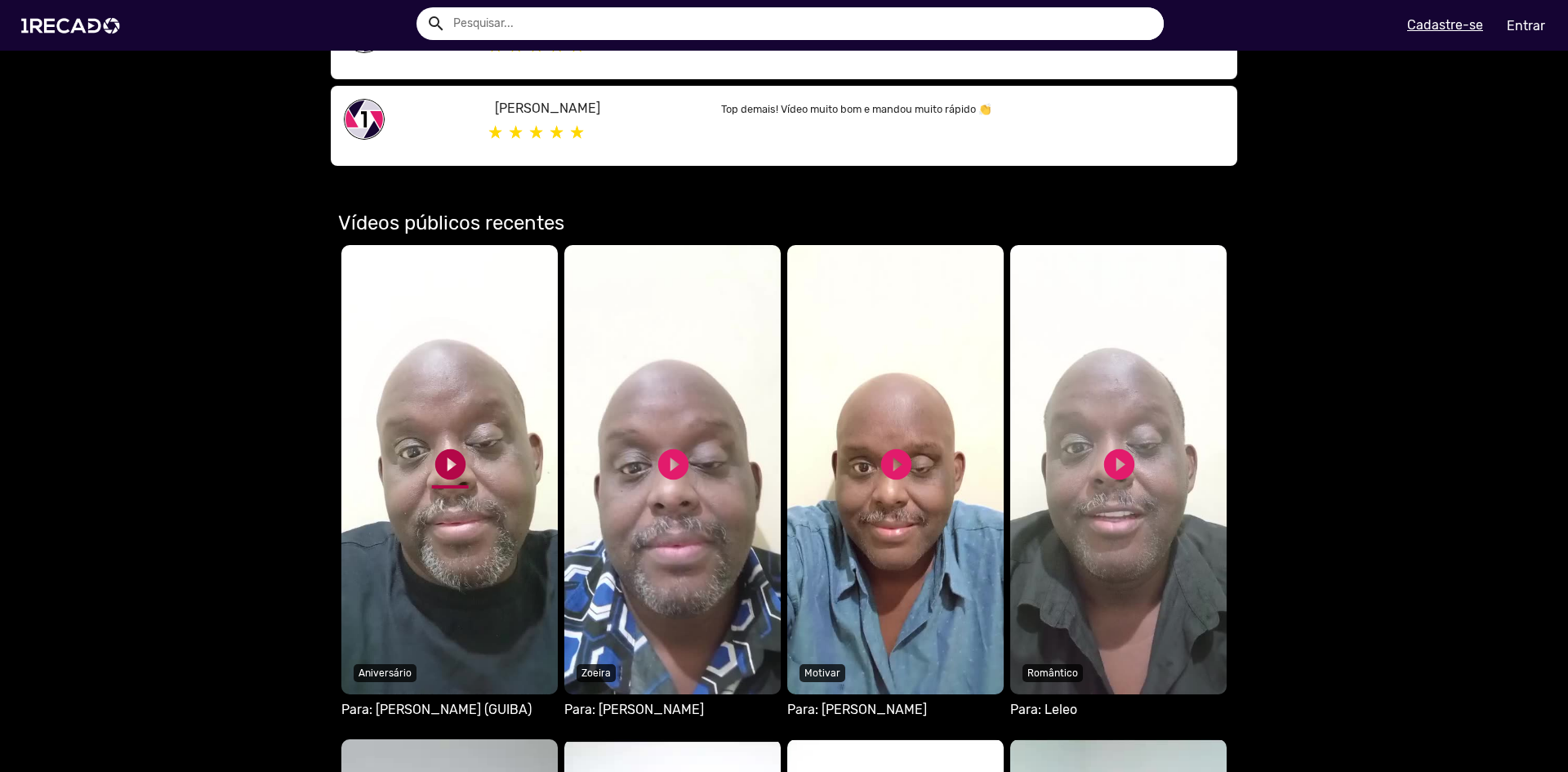
click at [446, 477] on link "play_circle_filled" at bounding box center [451, 464] width 37 height 37
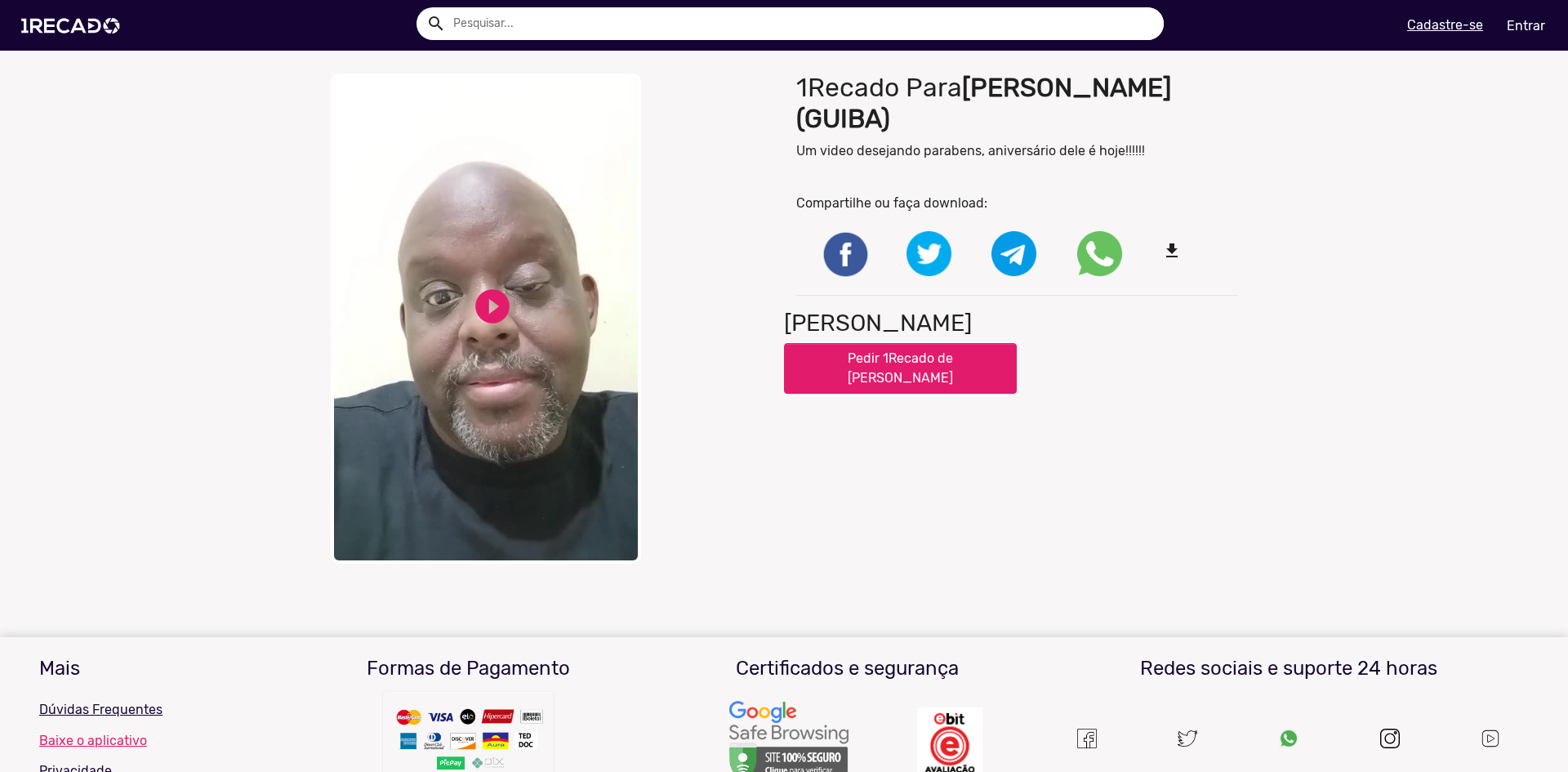
click at [465, 318] on video "Your browser does not support HTML5 video." at bounding box center [486, 319] width 310 height 490
drag, startPoint x: 769, startPoint y: 254, endPoint x: 764, endPoint y: 308, distance: 54.2
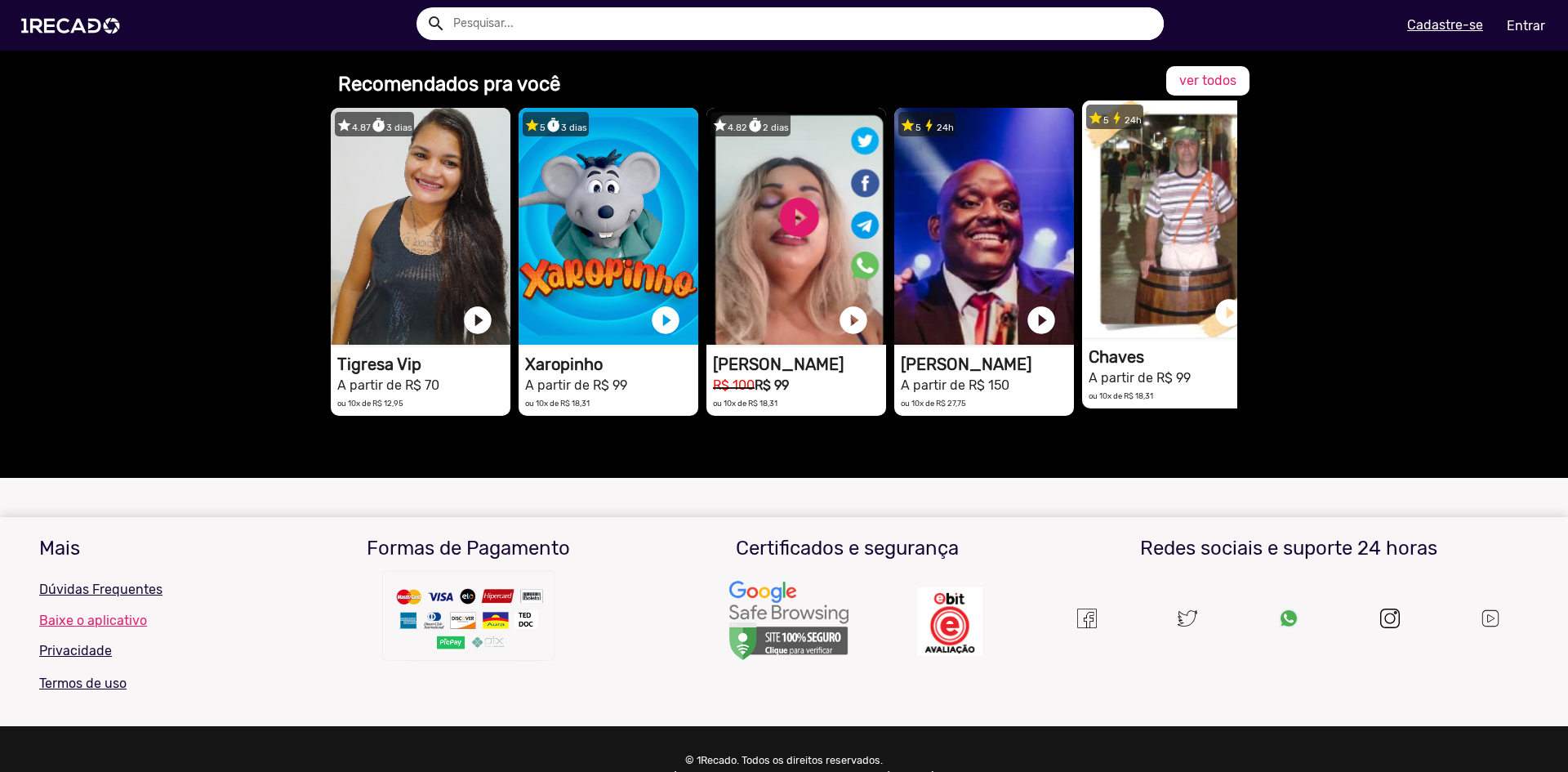
scroll to position [2010, 0]
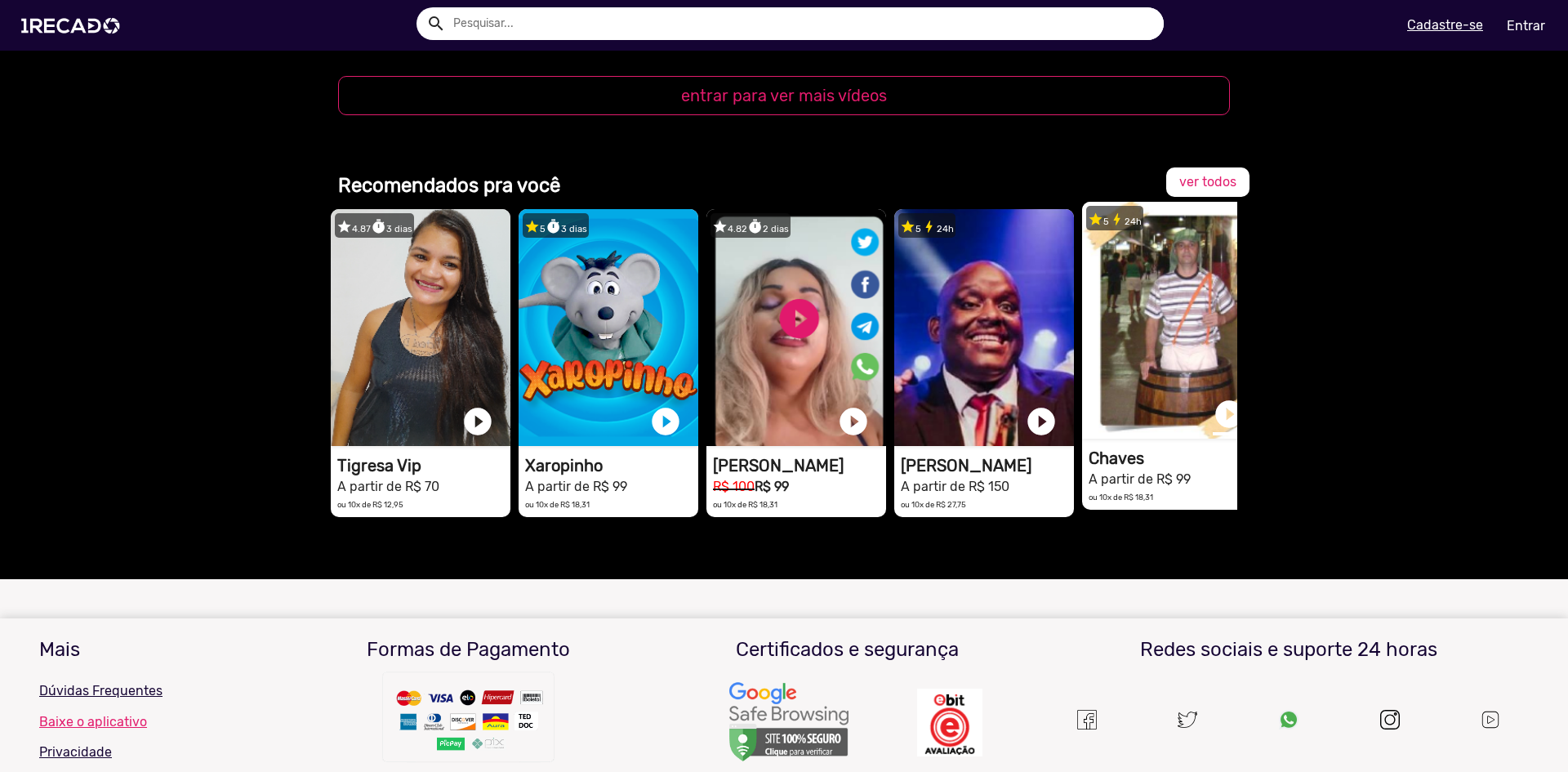
click at [1219, 398] on link "play_circle_filled" at bounding box center [1229, 414] width 32 height 32
click at [1186, 174] on span "ver todos" at bounding box center [1208, 181] width 57 height 16
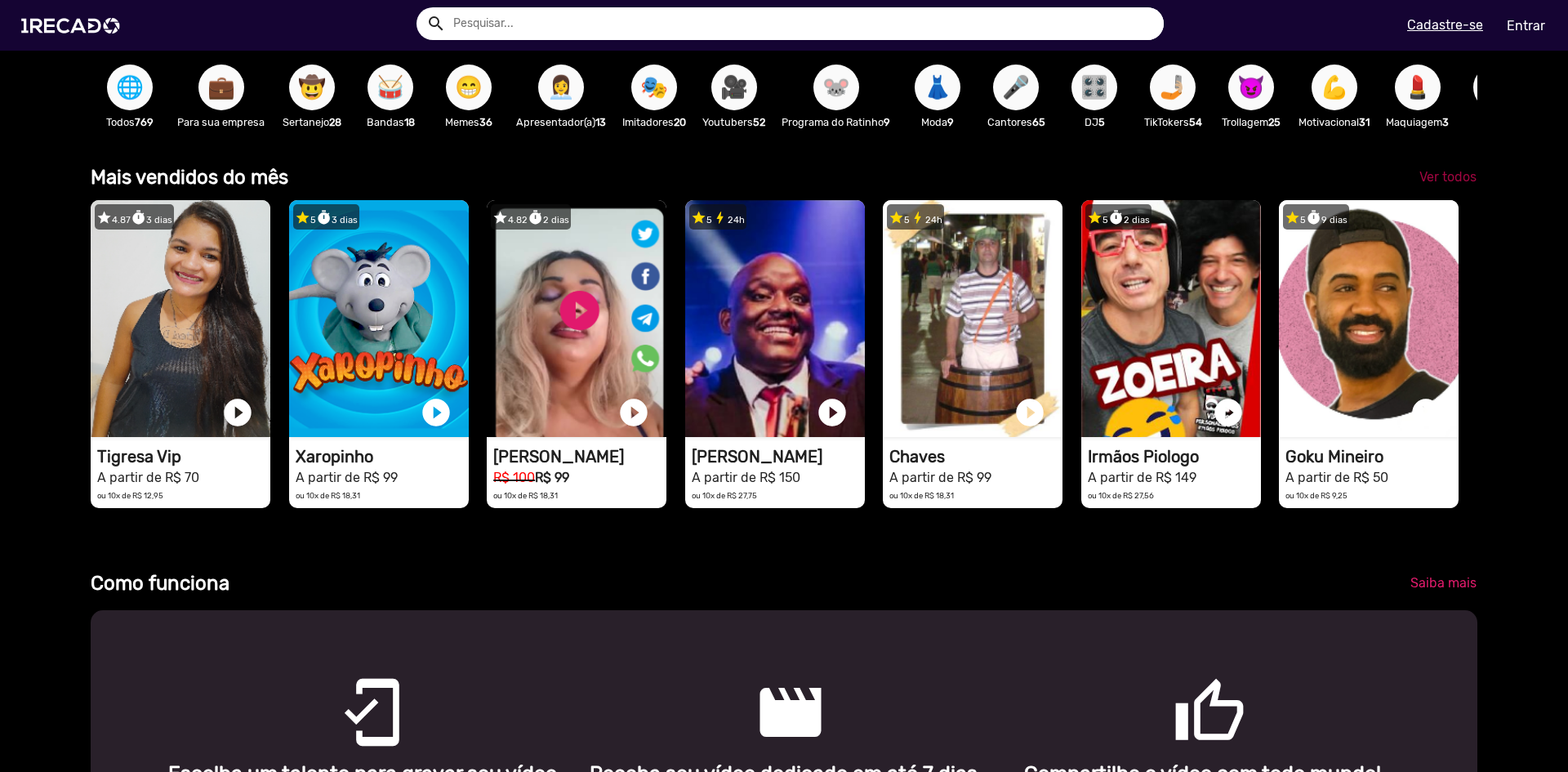
scroll to position [0, 350]
click at [1420, 184] on span "Ver todos" at bounding box center [1448, 177] width 57 height 16
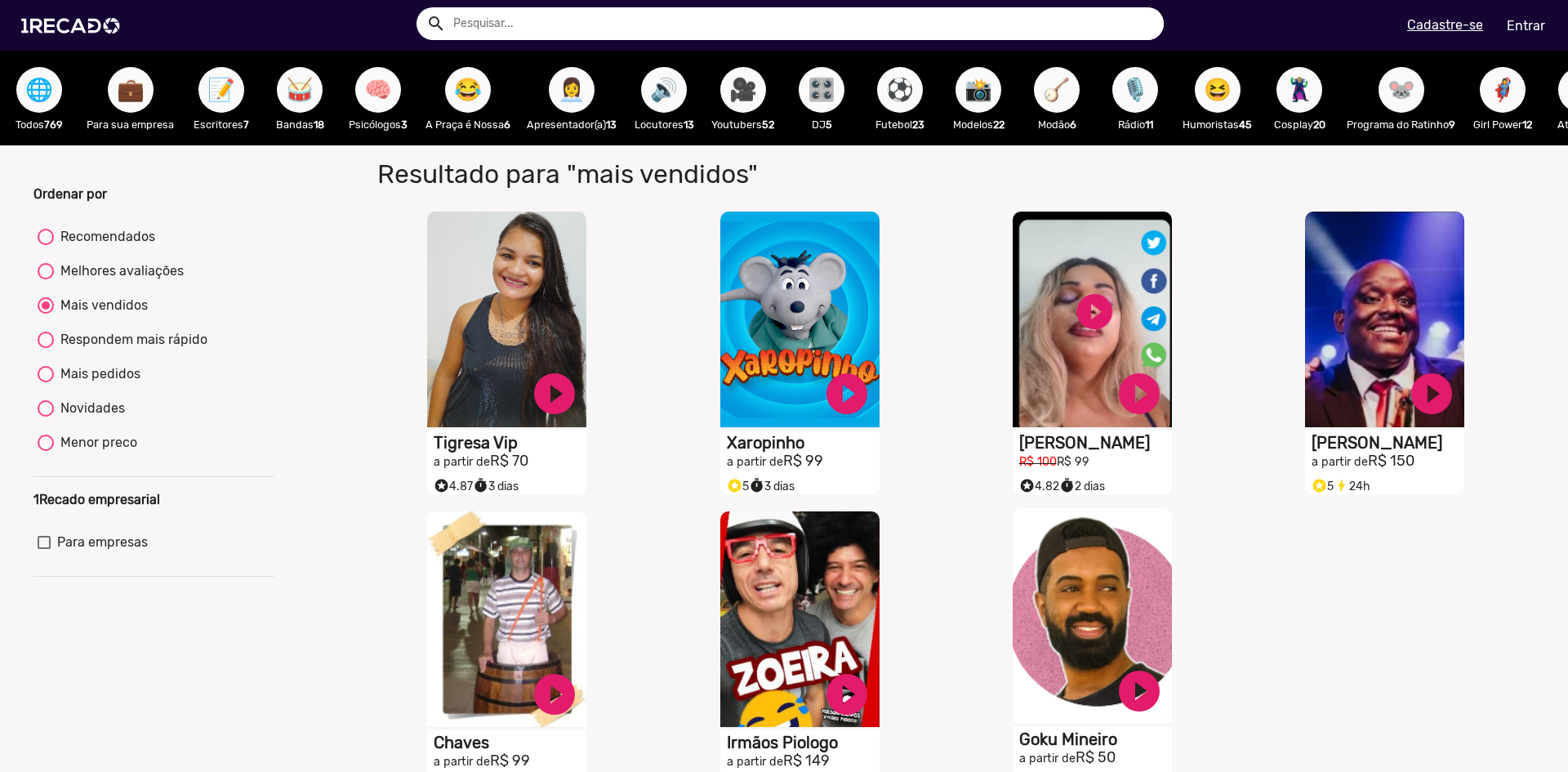
click at [1099, 588] on video "S1RECADO vídeos dedicados para fãs e empresas" at bounding box center [1092, 616] width 159 height 216
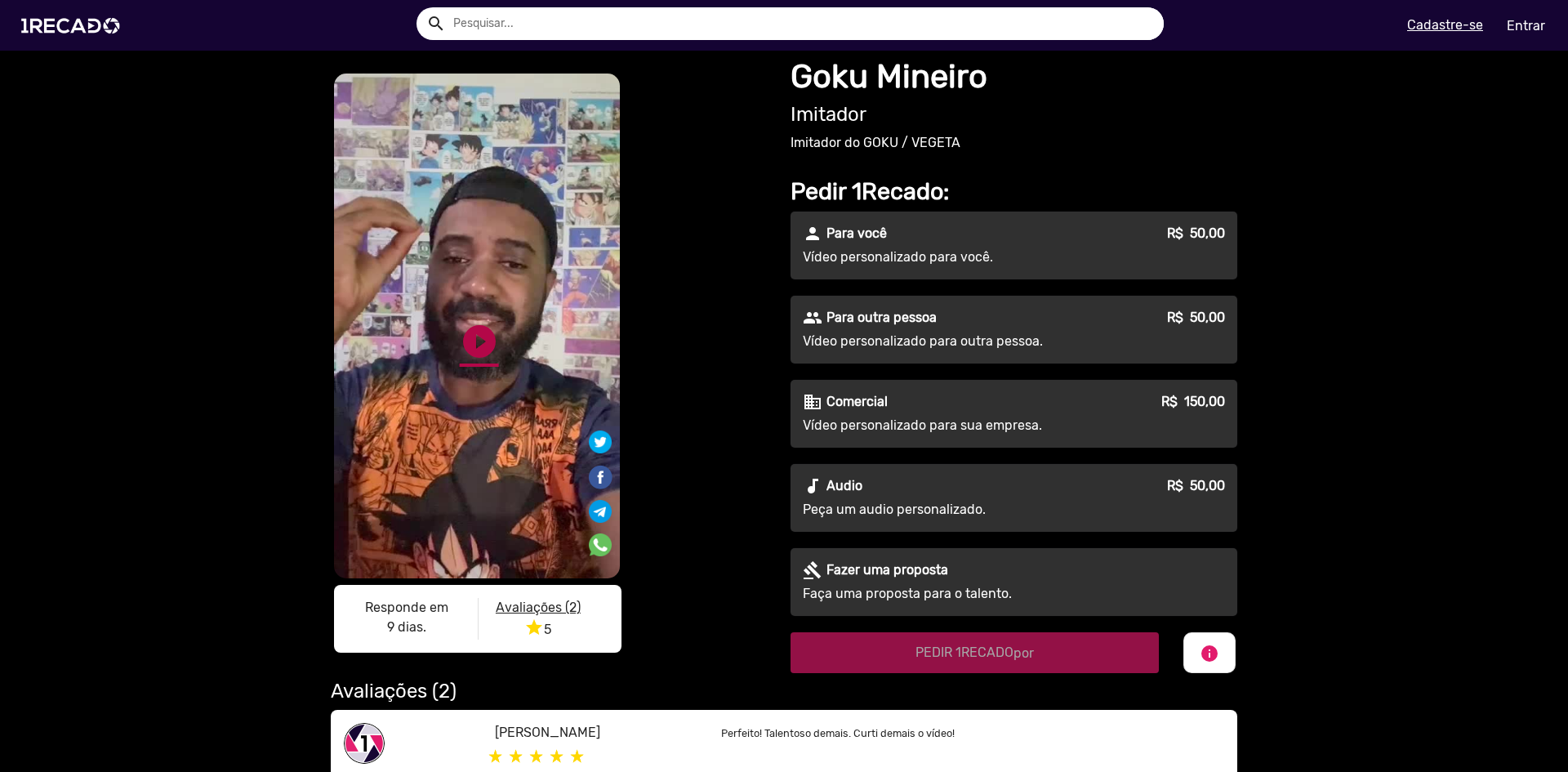
click at [485, 356] on link "play_circle_filled" at bounding box center [479, 341] width 40 height 40
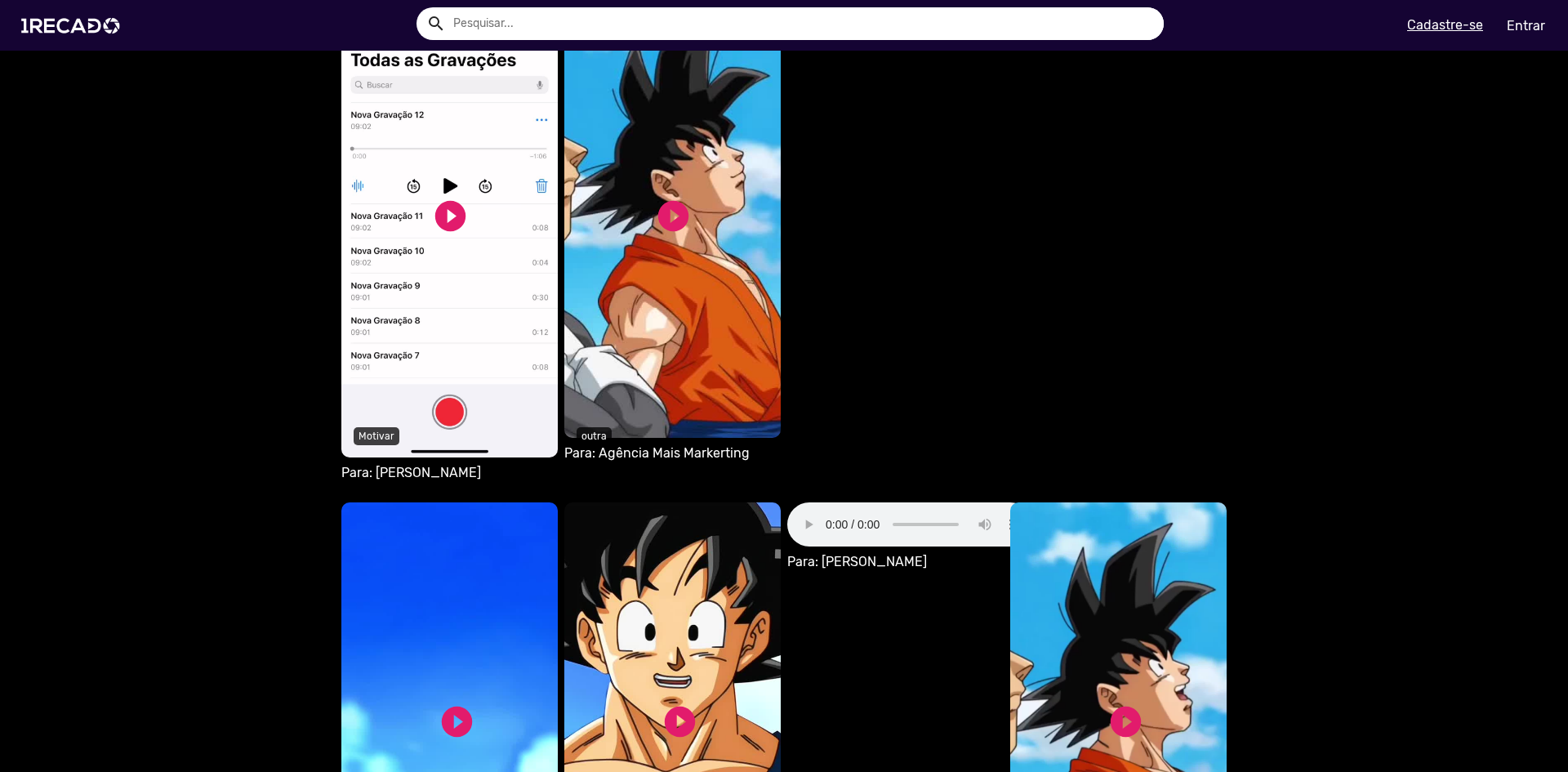
scroll to position [1143, 0]
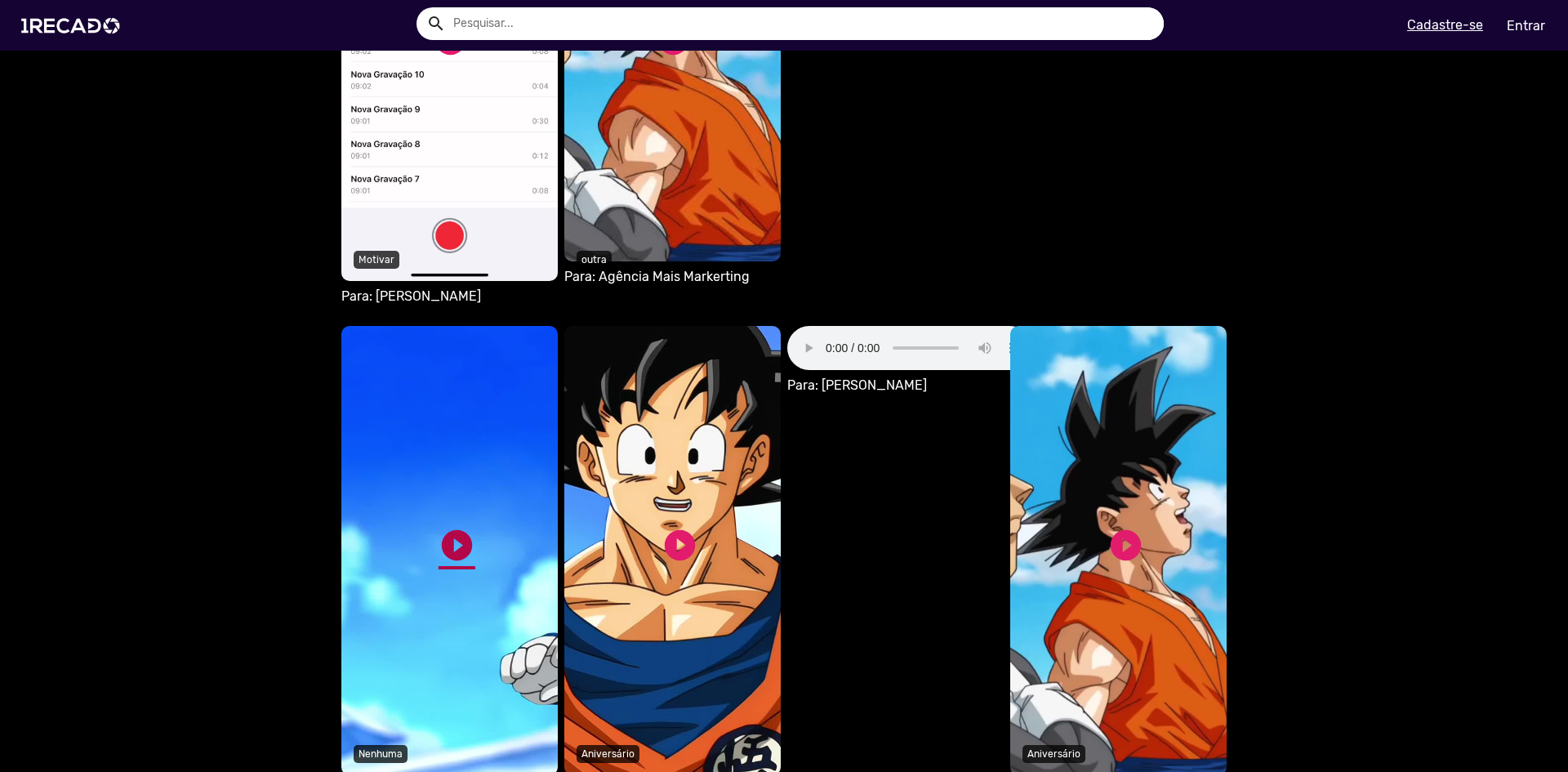
click at [460, 539] on link "play_circle_filled" at bounding box center [457, 545] width 37 height 37
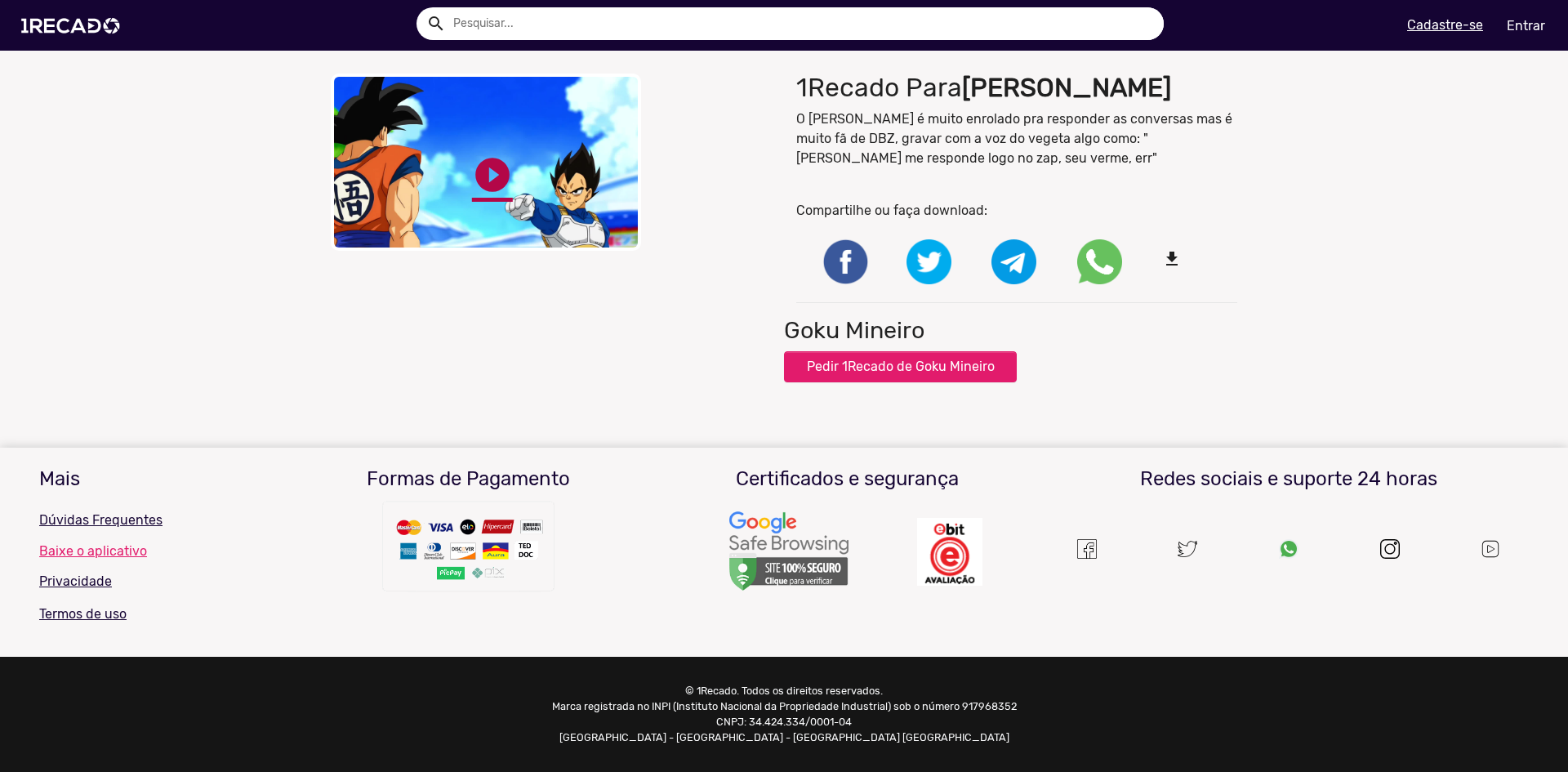
click at [494, 173] on link "play_circle_filled" at bounding box center [492, 175] width 41 height 41
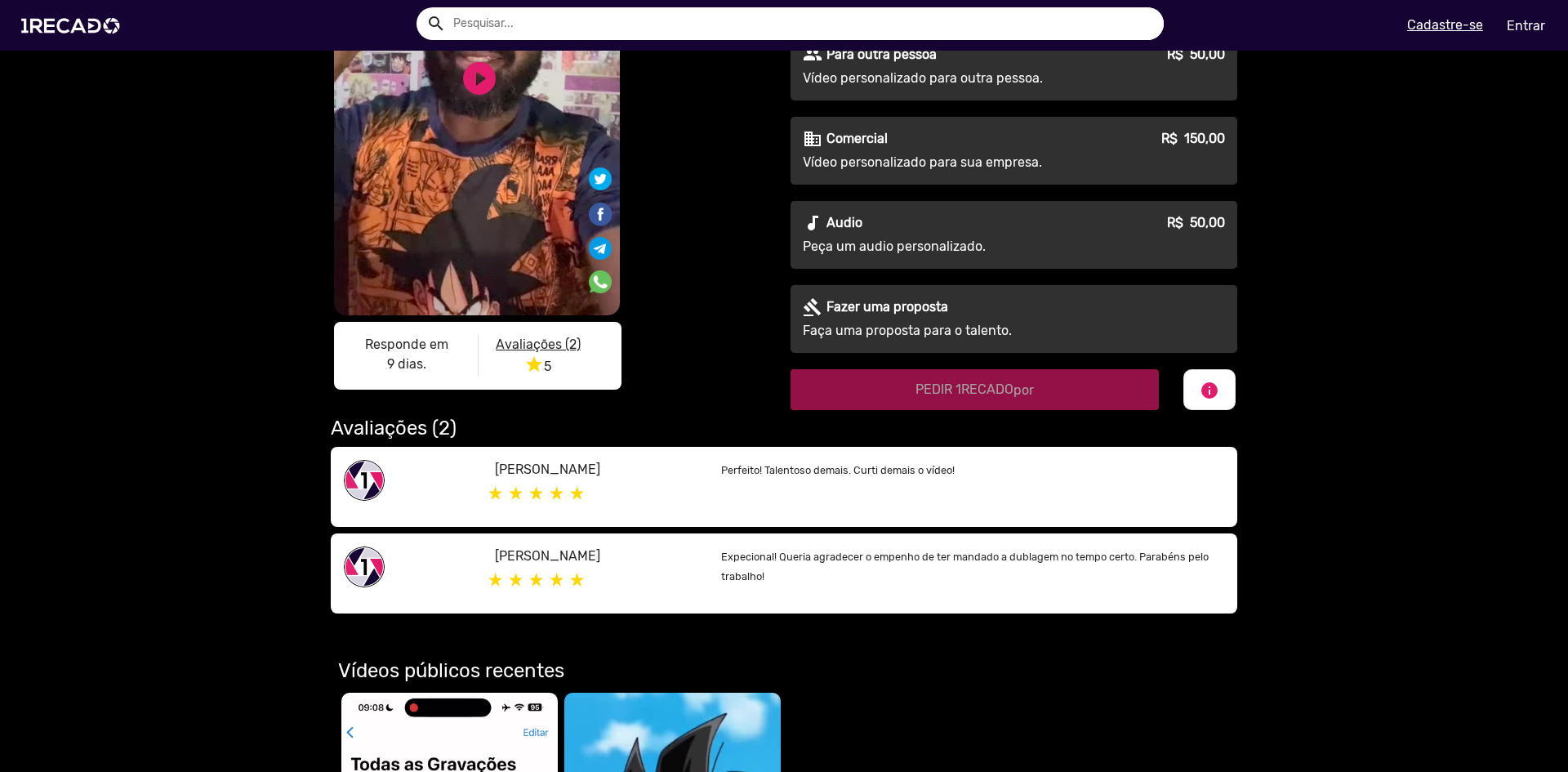
scroll to position [572, 0]
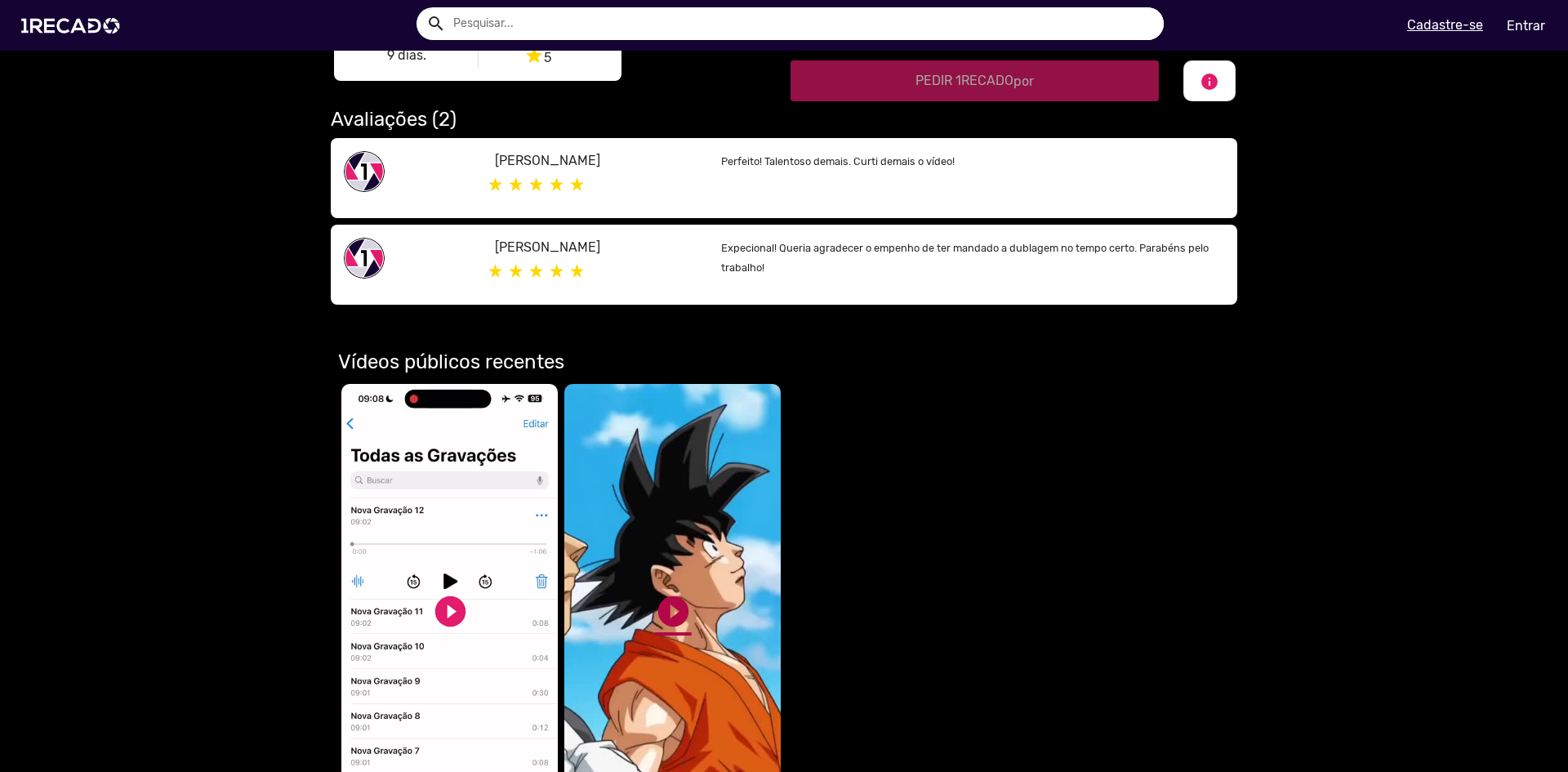
click at [675, 609] on link "play_circle_filled" at bounding box center [673, 612] width 37 height 37
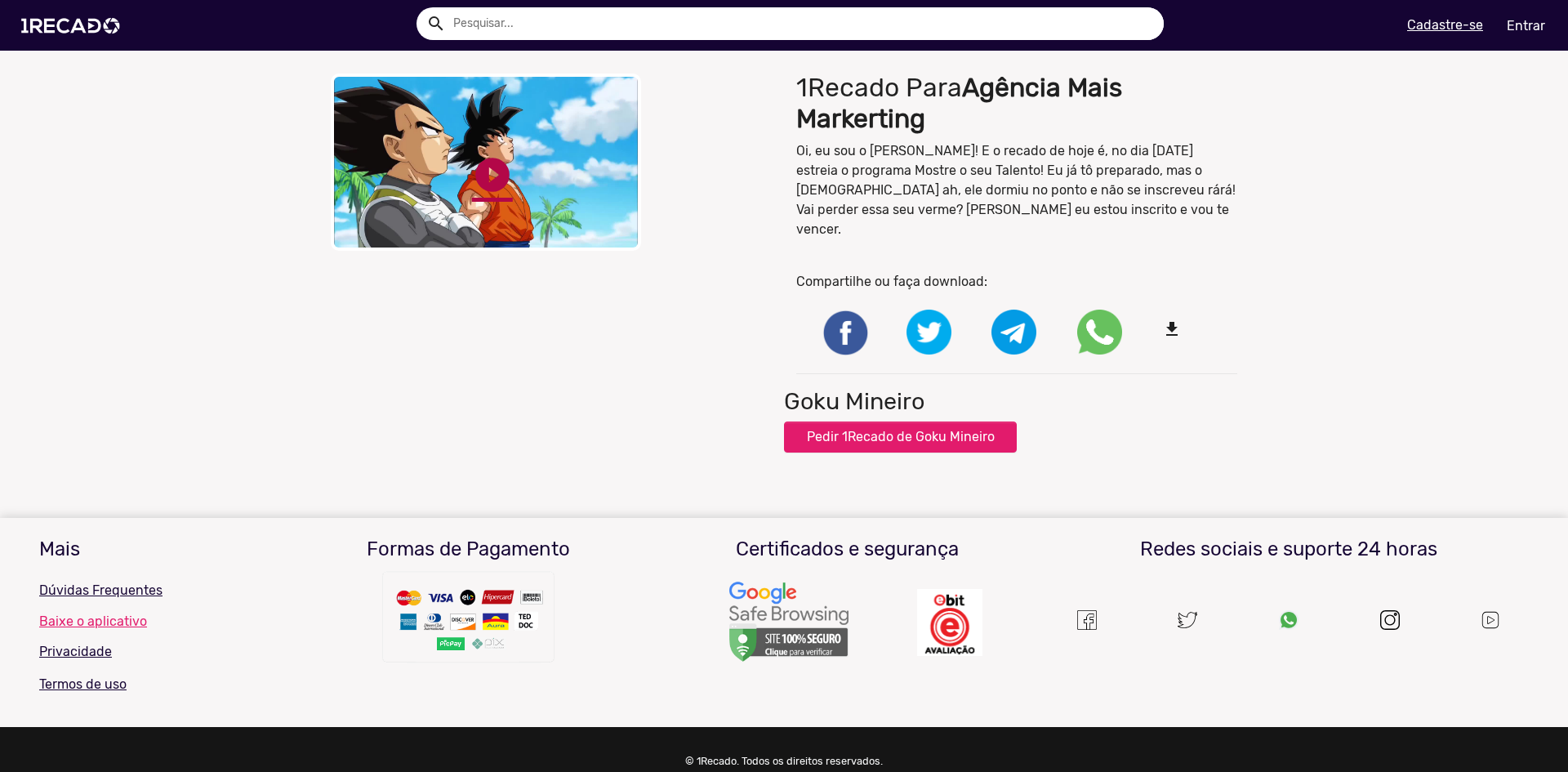
click at [493, 170] on link "play_circle_filled" at bounding box center [492, 175] width 41 height 41
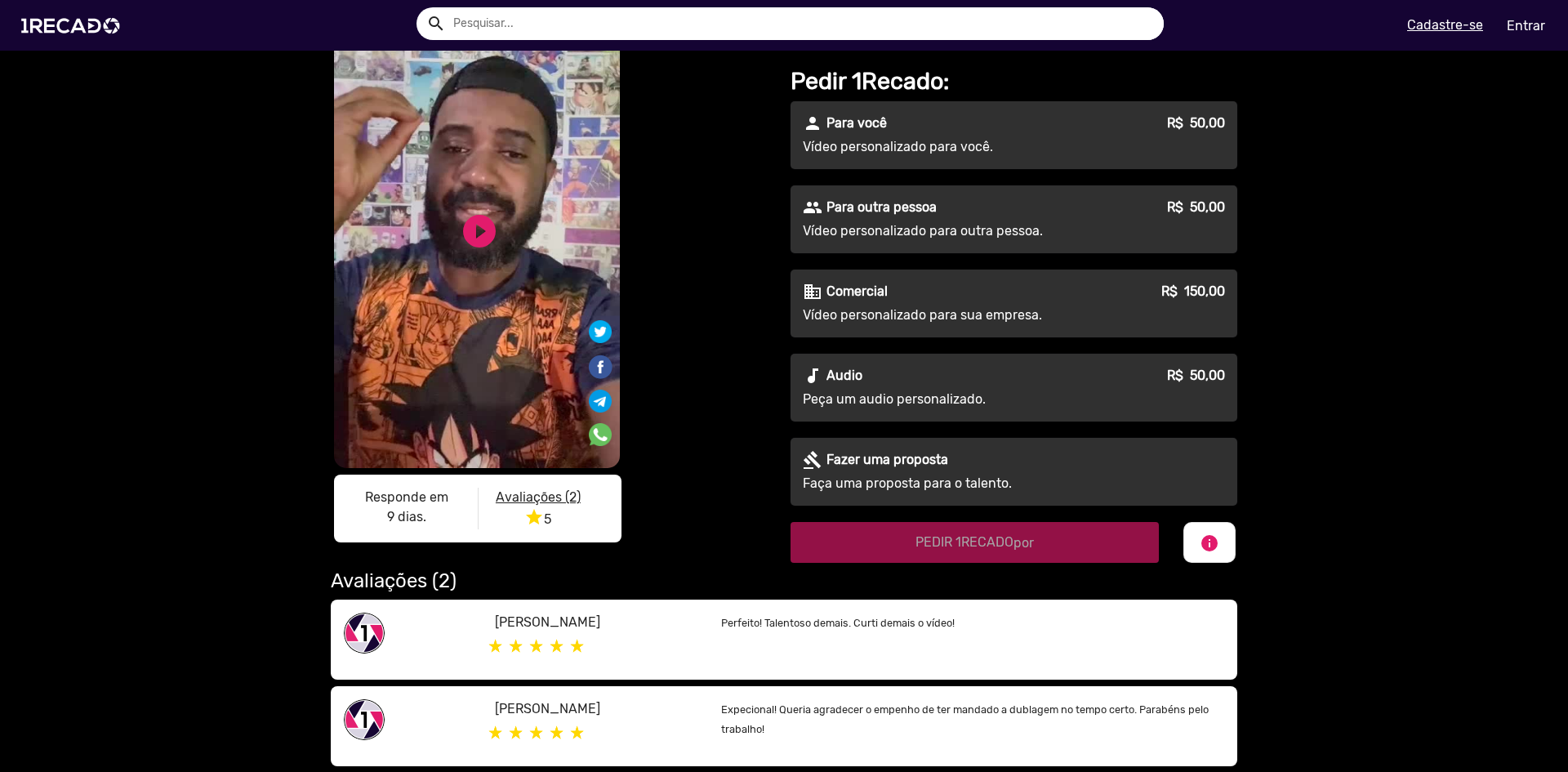
scroll to position [82, 0]
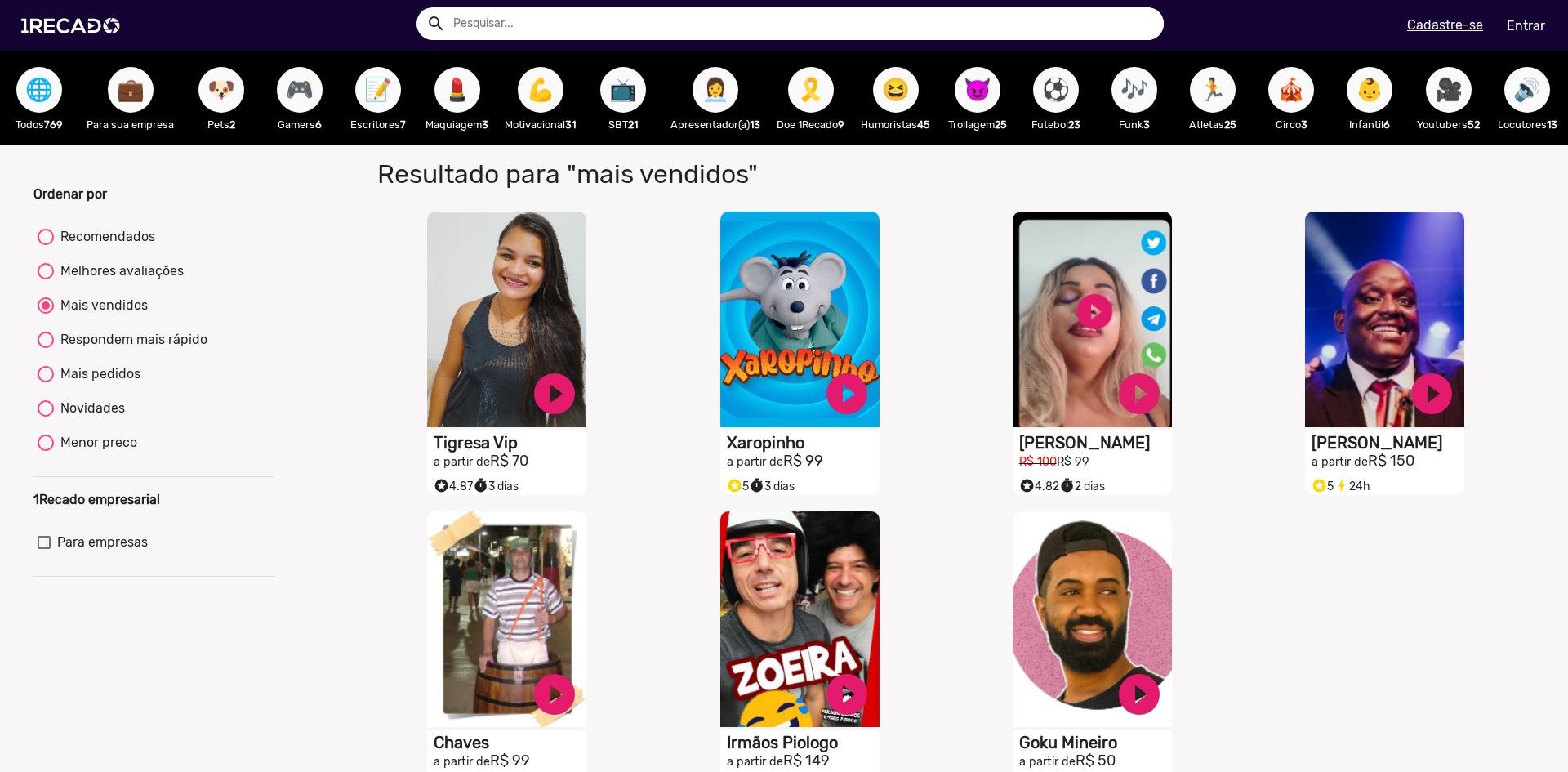
click at [280, 256] on div "Ordenar por Recomendados Melhores avaliações Mais vendidos Respondem mais rápid…" at bounding box center [154, 494] width 265 height 619
click at [135, 349] on div "Respondem mais rápido" at bounding box center [131, 339] width 154 height 19
click at [46, 349] on input "Respondem mais rápido" at bounding box center [45, 348] width 1 height 1
radio input "true"
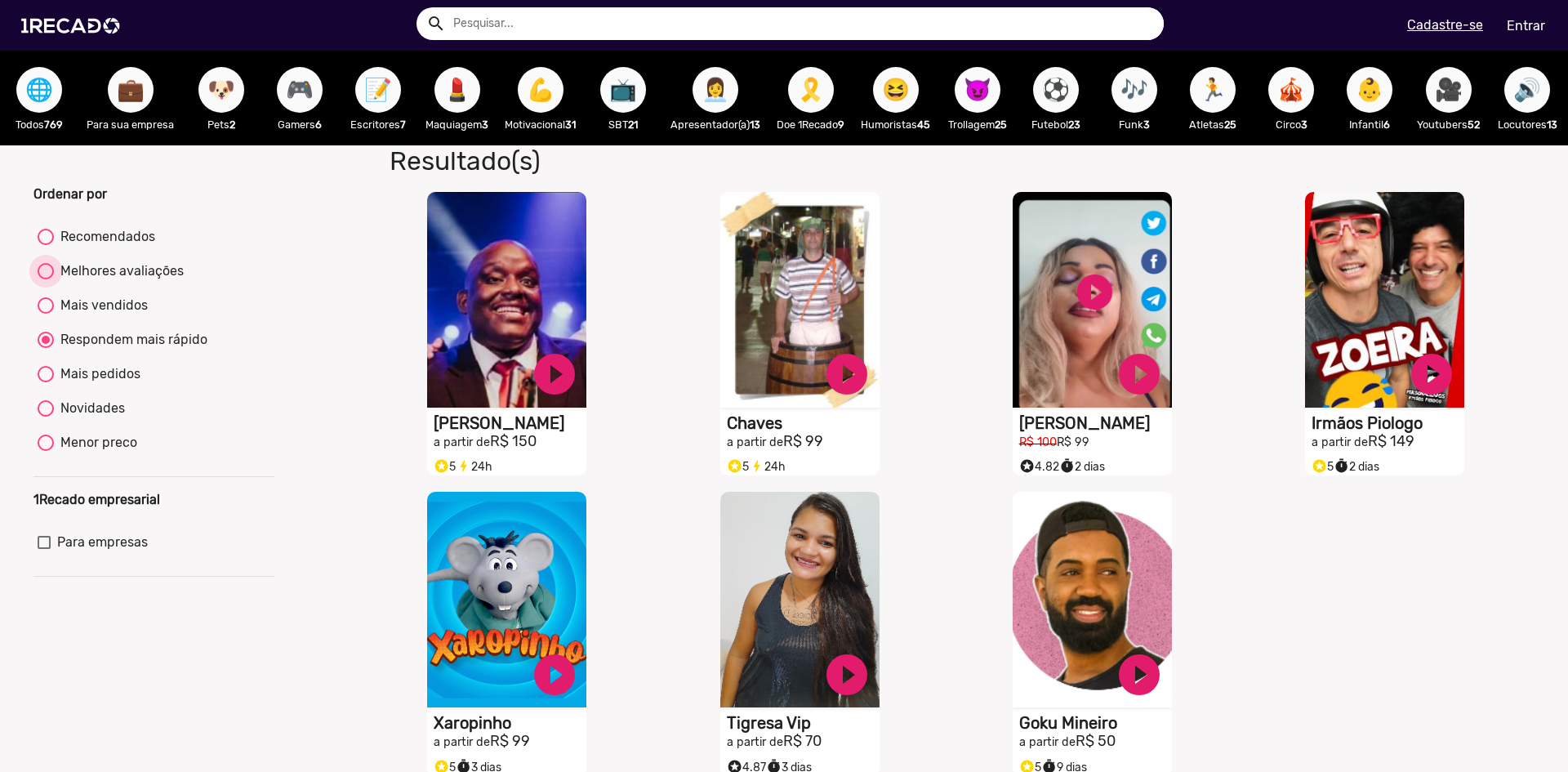
click at [124, 281] on div "Melhores avaliações" at bounding box center [119, 271] width 130 height 19
click at [46, 280] on input "Melhores avaliações" at bounding box center [45, 279] width 1 height 1
radio input "true"
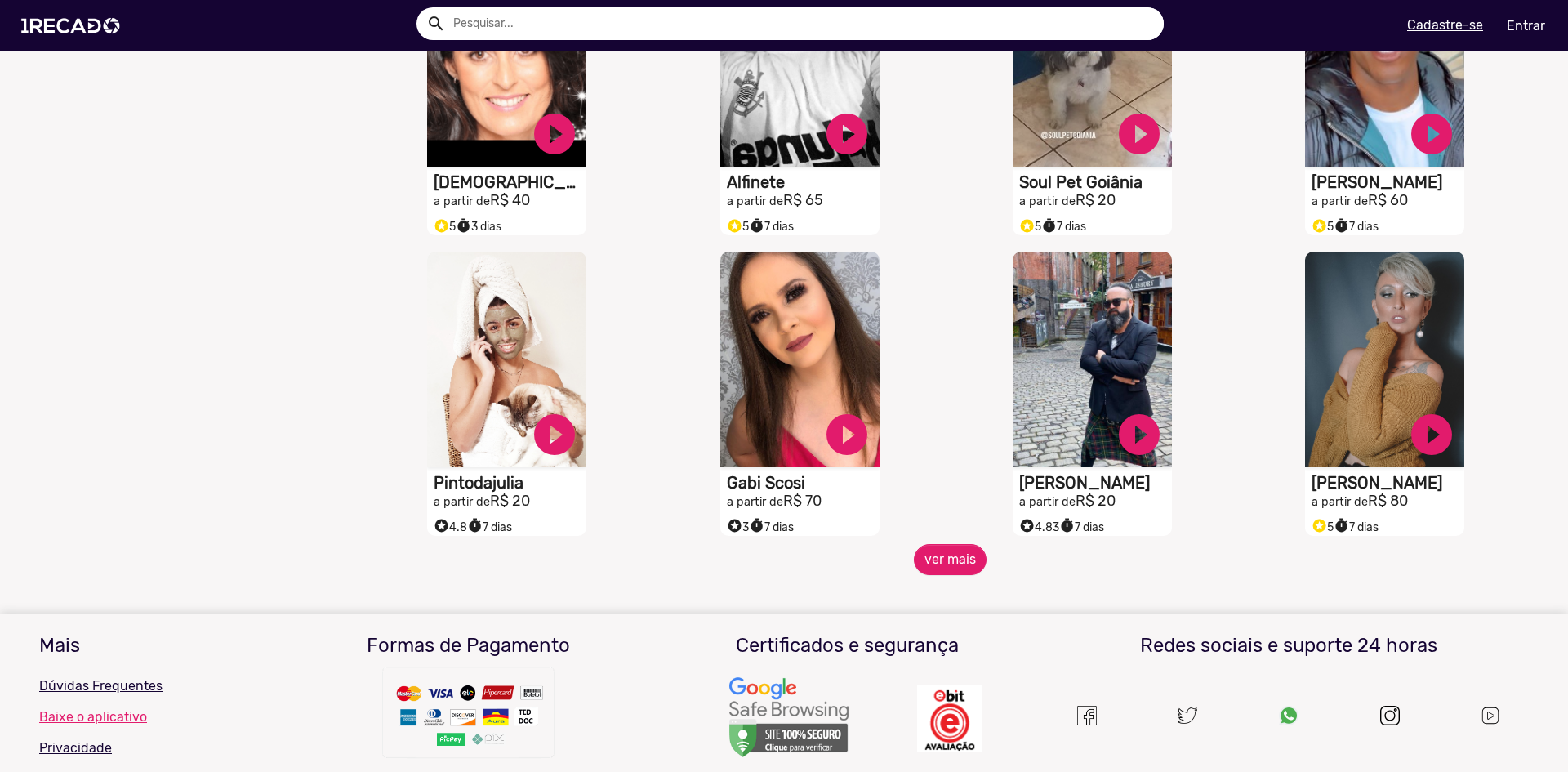
scroll to position [1307, 0]
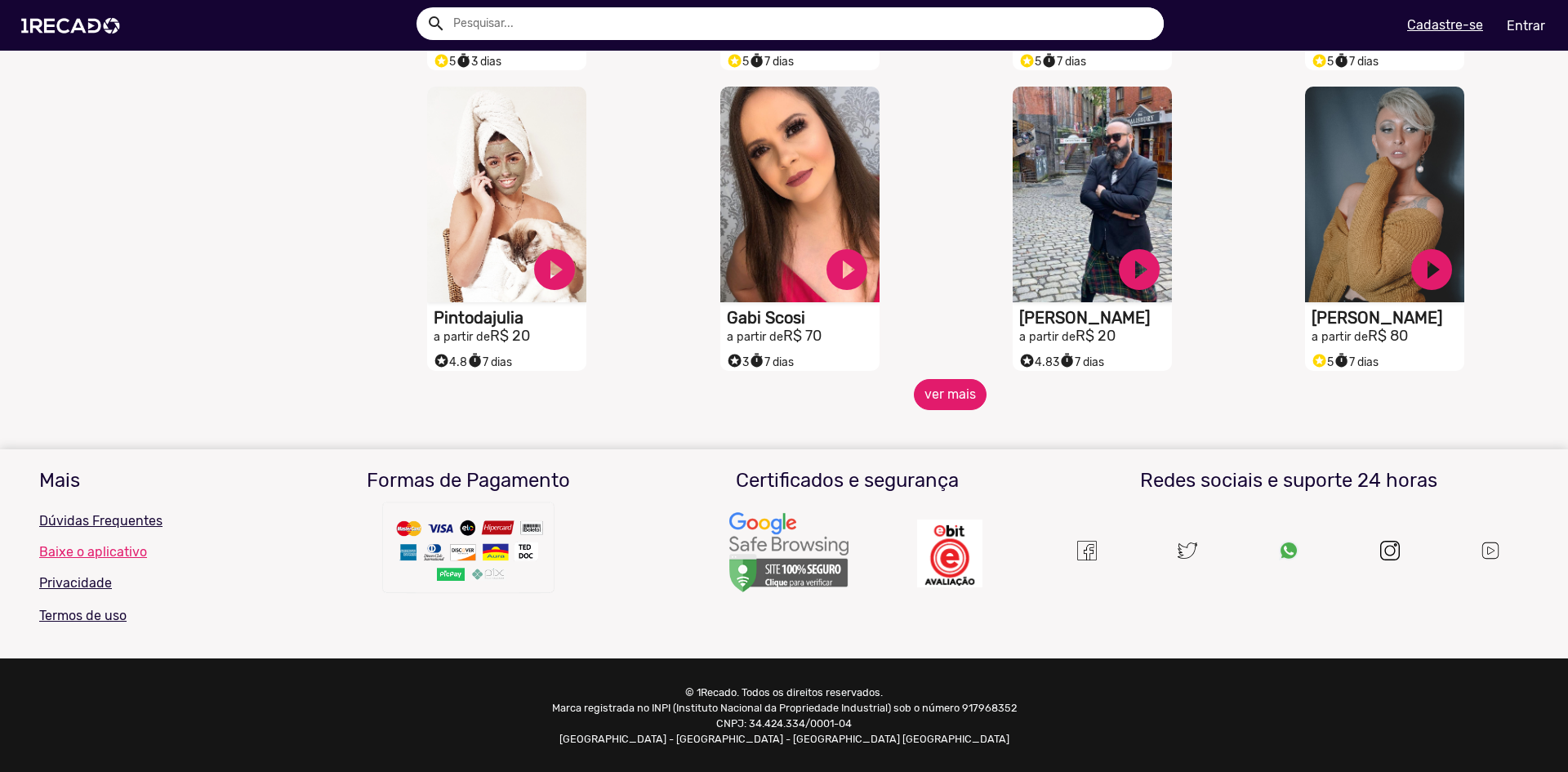
click at [931, 410] on button "ver mais" at bounding box center [950, 394] width 73 height 31
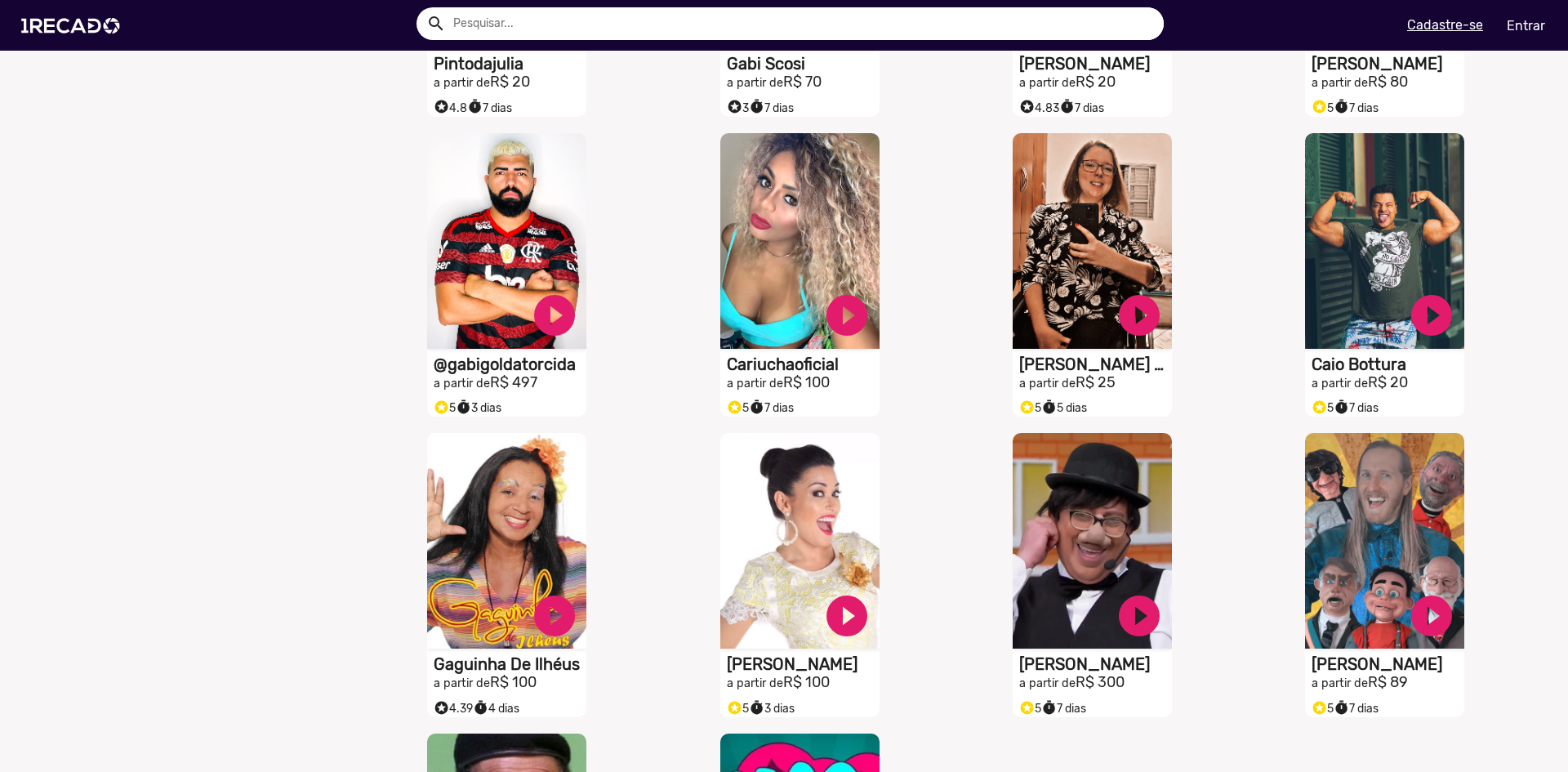
scroll to position [1878, 0]
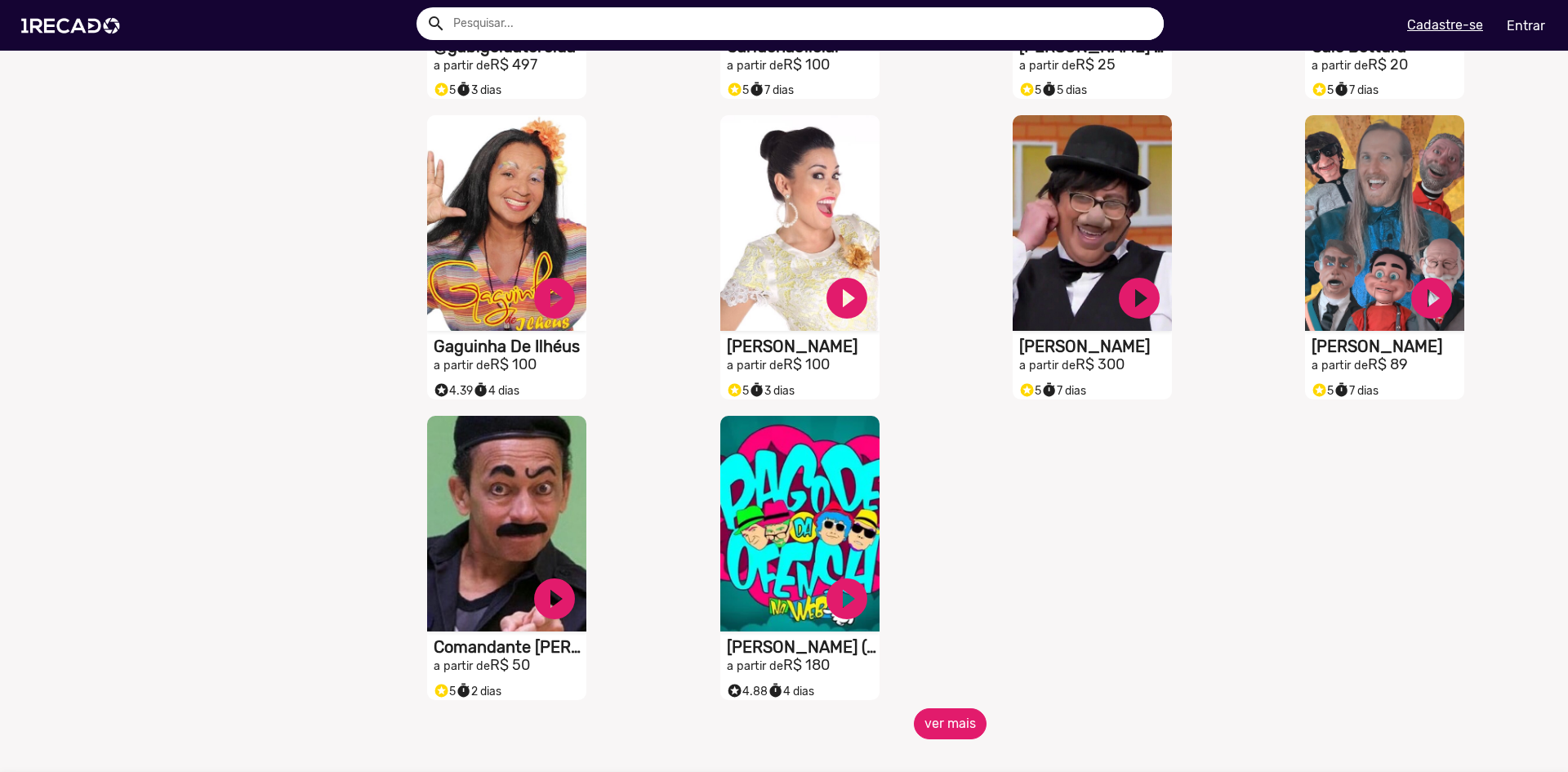
click at [969, 735] on button "ver mais" at bounding box center [950, 724] width 73 height 31
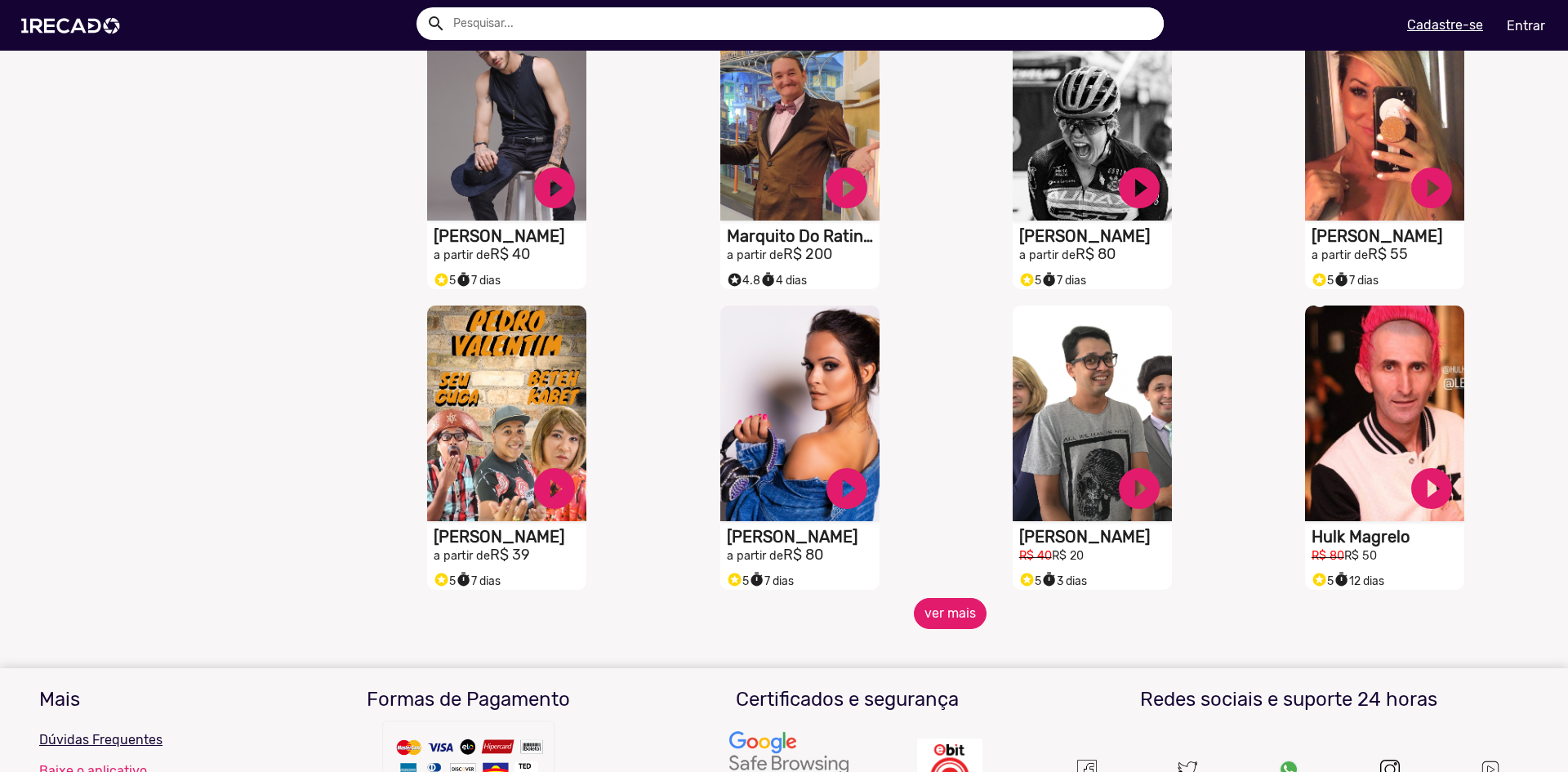
scroll to position [2614, 0]
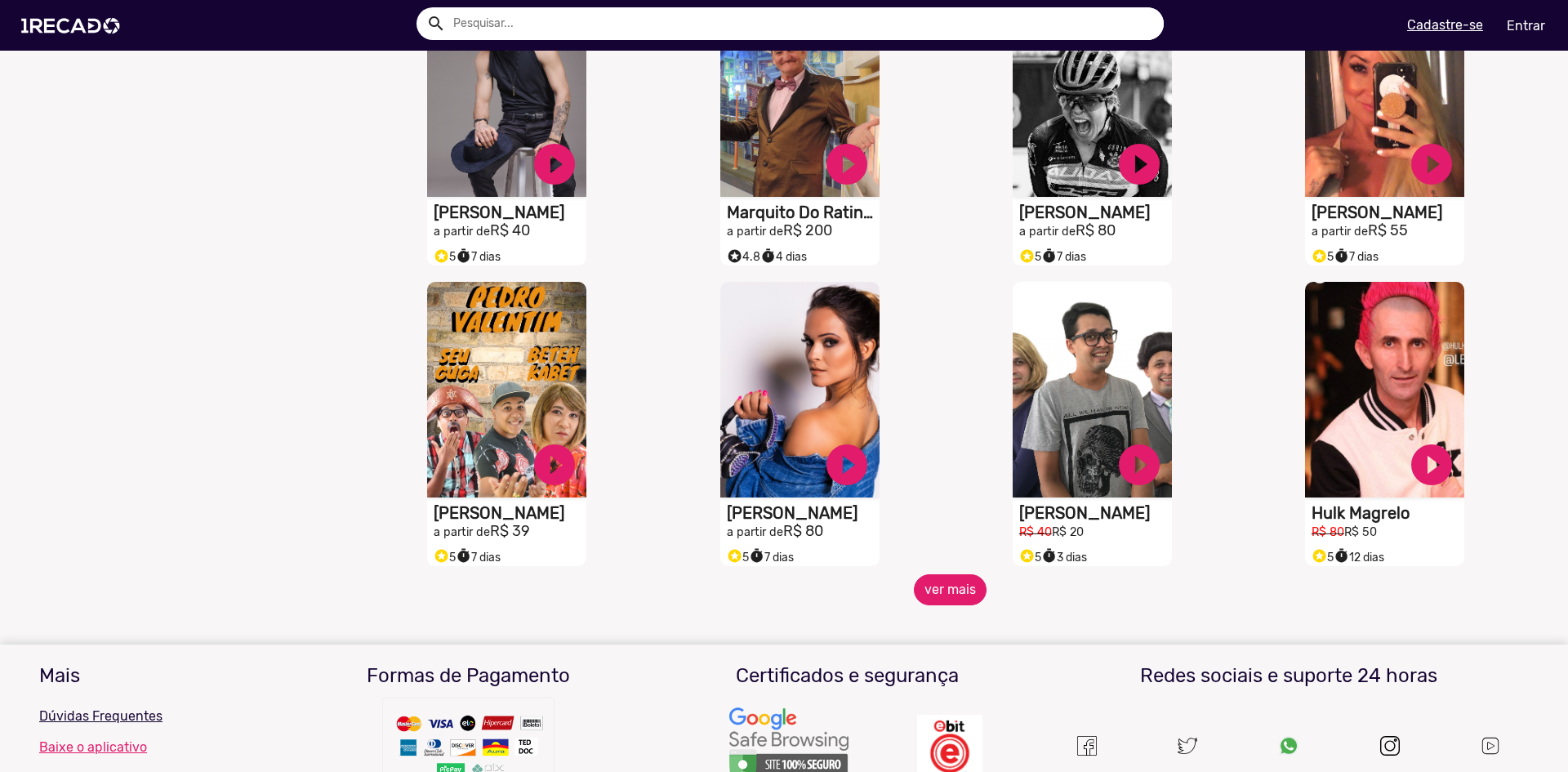
click at [962, 605] on button "ver mais" at bounding box center [950, 590] width 73 height 31
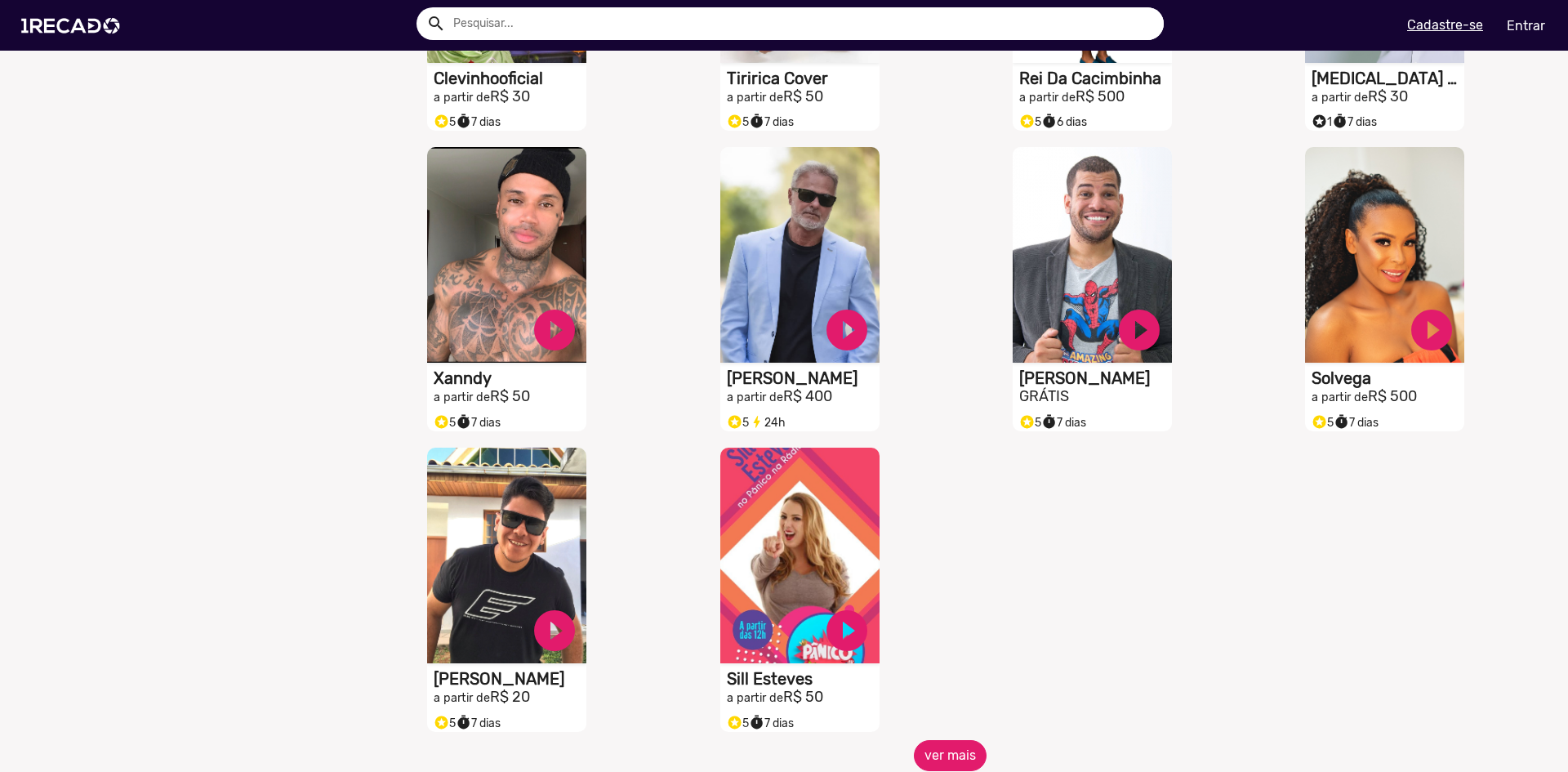
scroll to position [3676, 0]
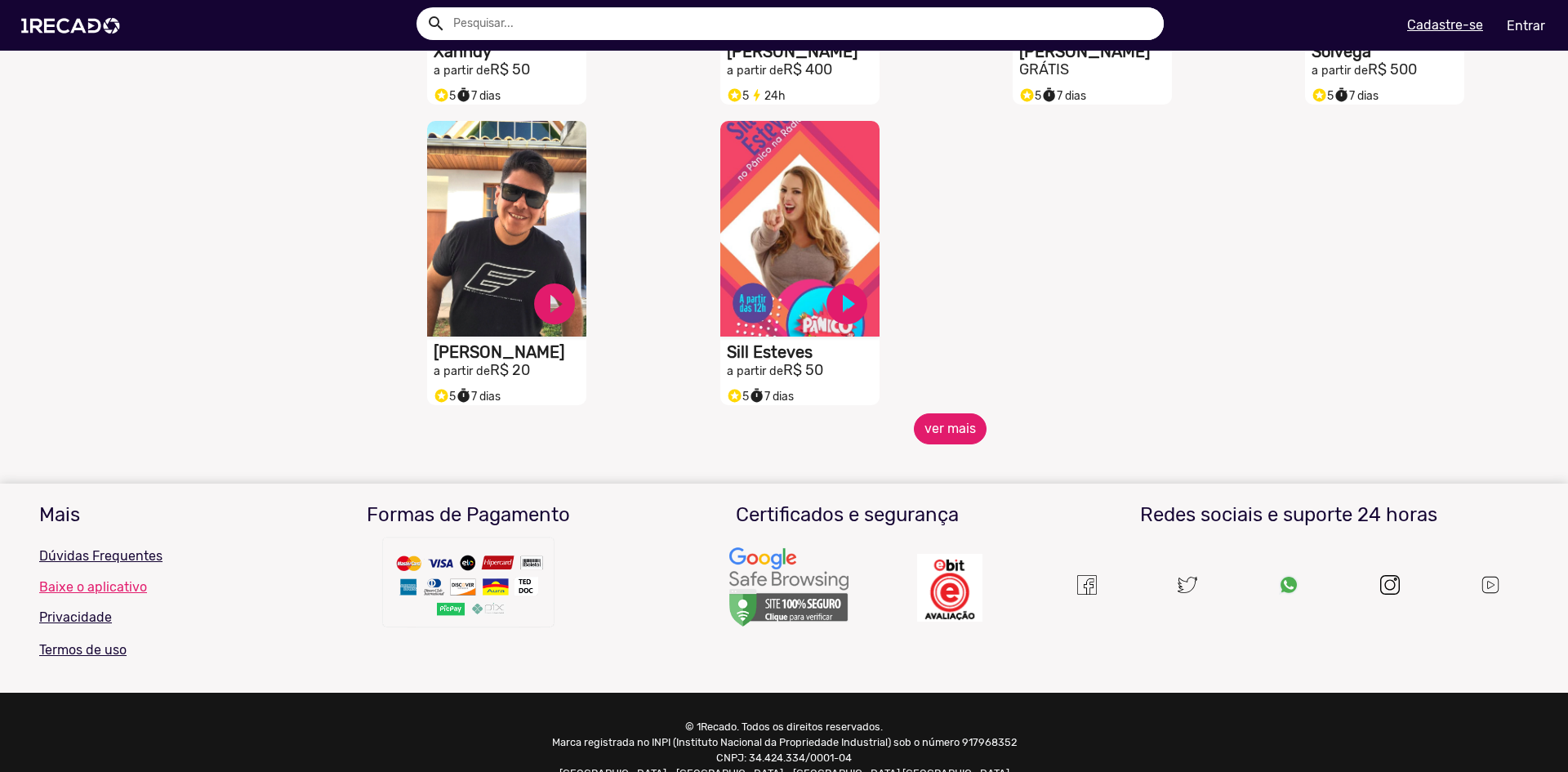
click at [945, 444] on button "ver mais" at bounding box center [950, 429] width 73 height 31
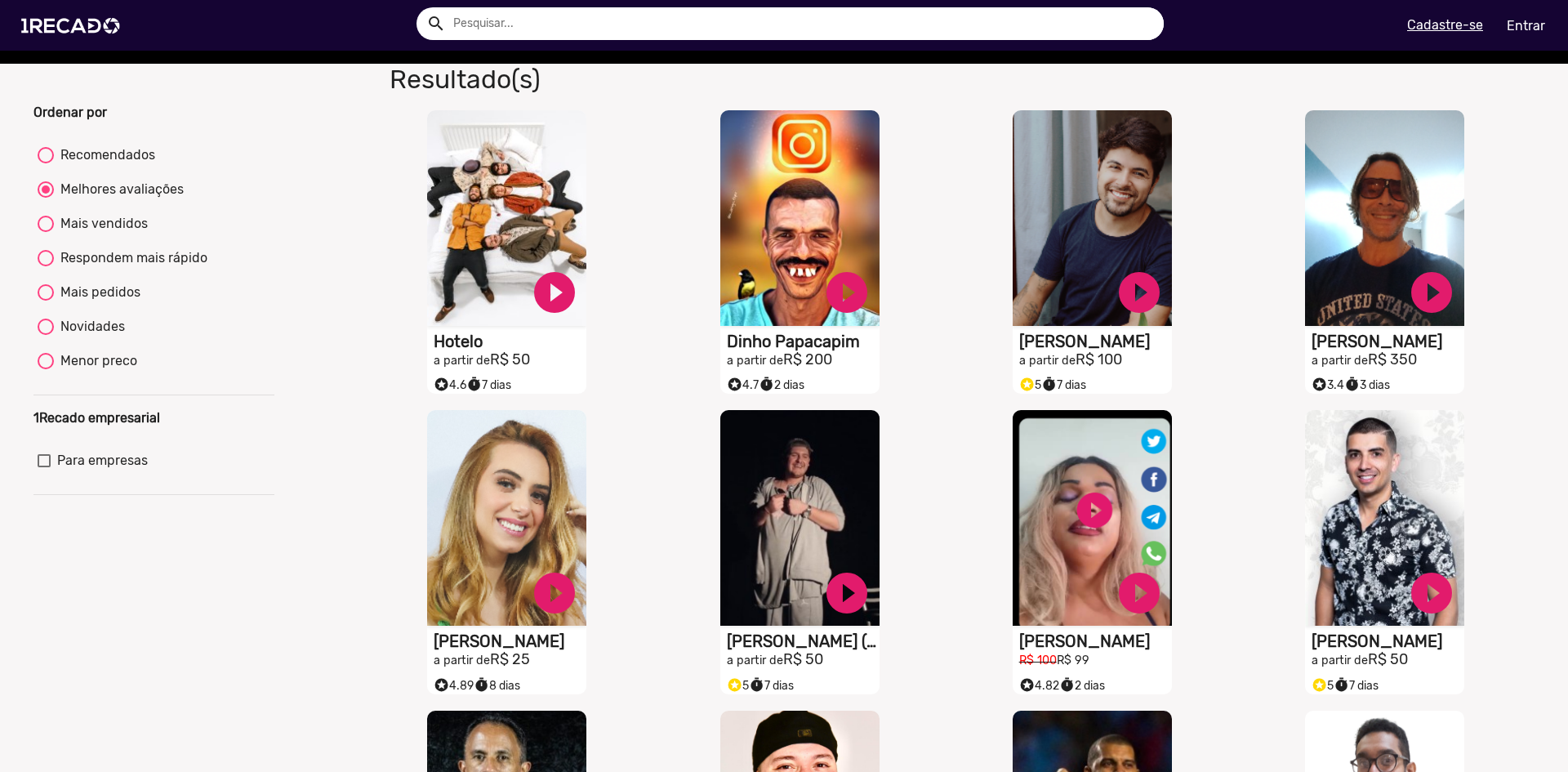
scroll to position [0, 0]
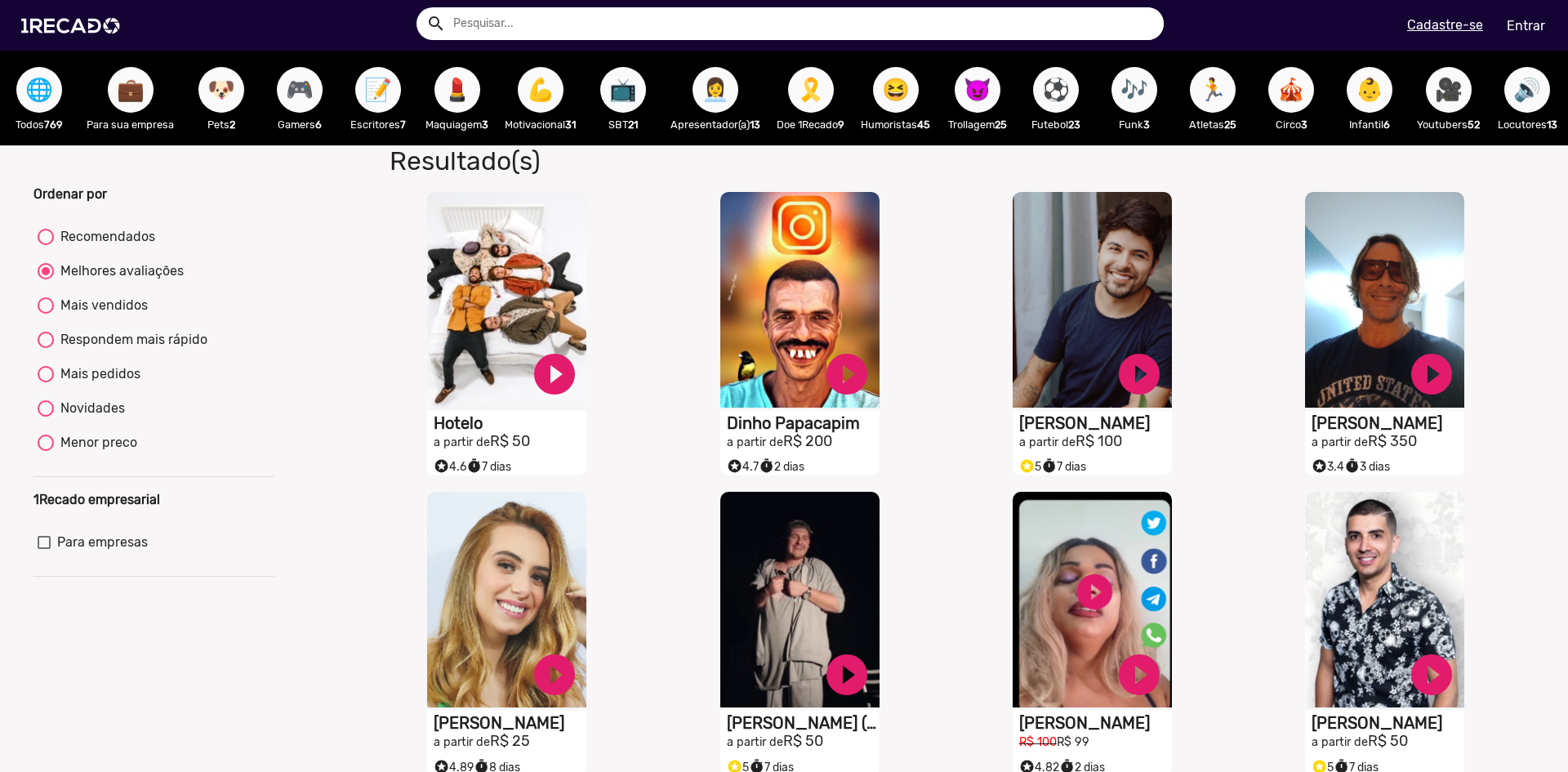
drag, startPoint x: 357, startPoint y: 546, endPoint x: 326, endPoint y: 251, distance: 296.6
click at [55, 32] on img at bounding box center [74, 25] width 123 height 69
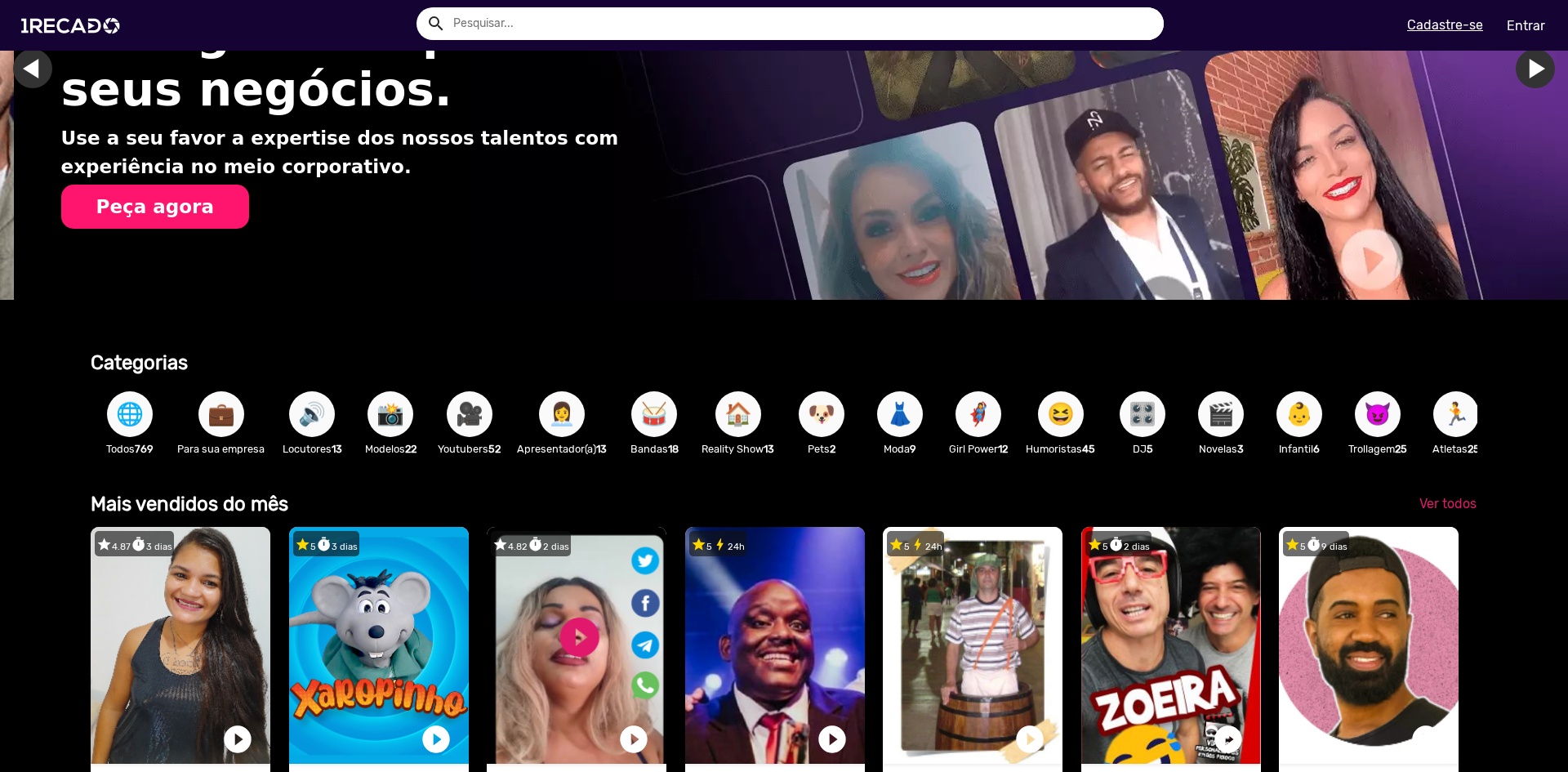
scroll to position [0, 1556]
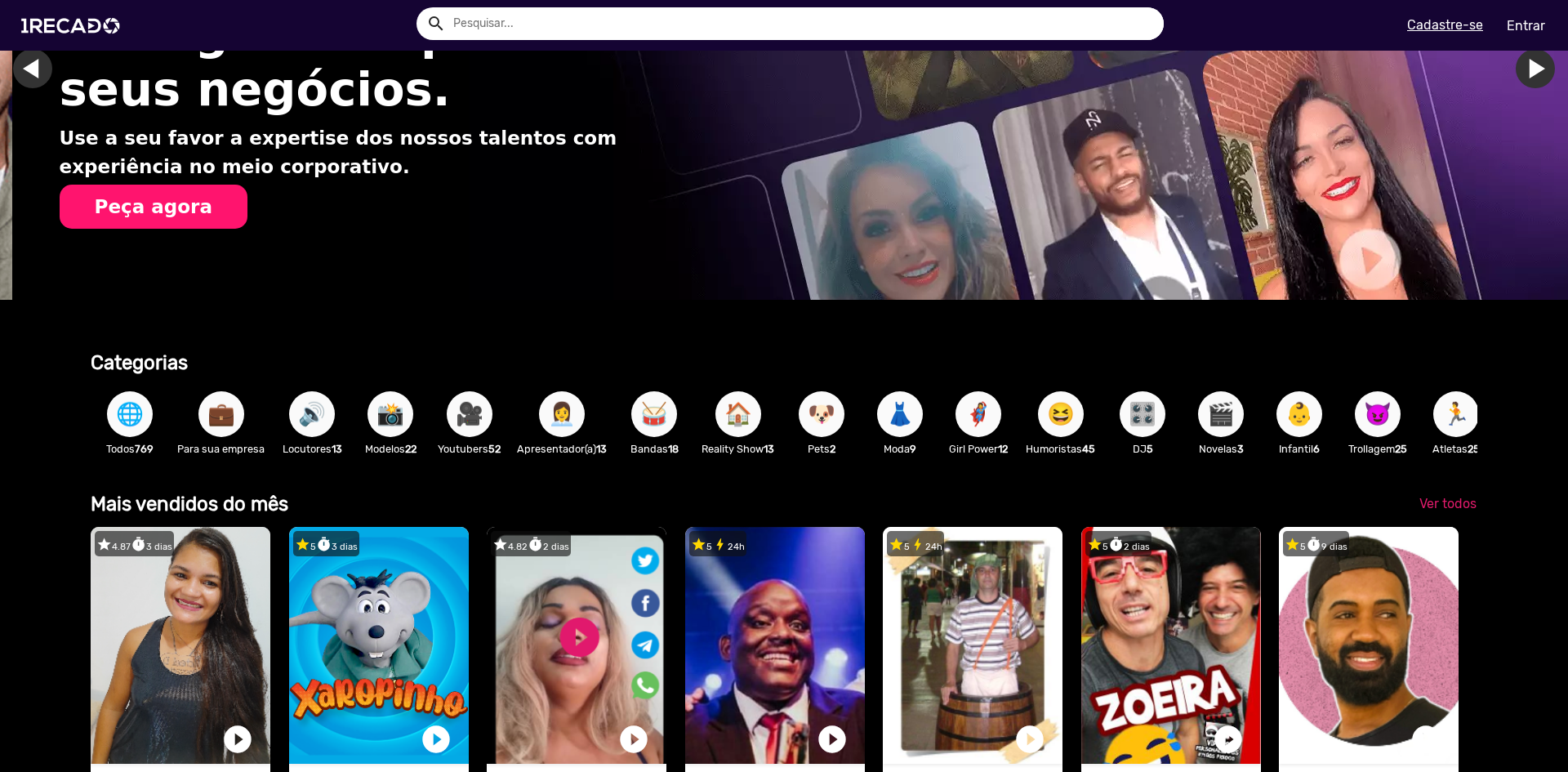
click at [661, 430] on span "🥁" at bounding box center [654, 415] width 28 height 46
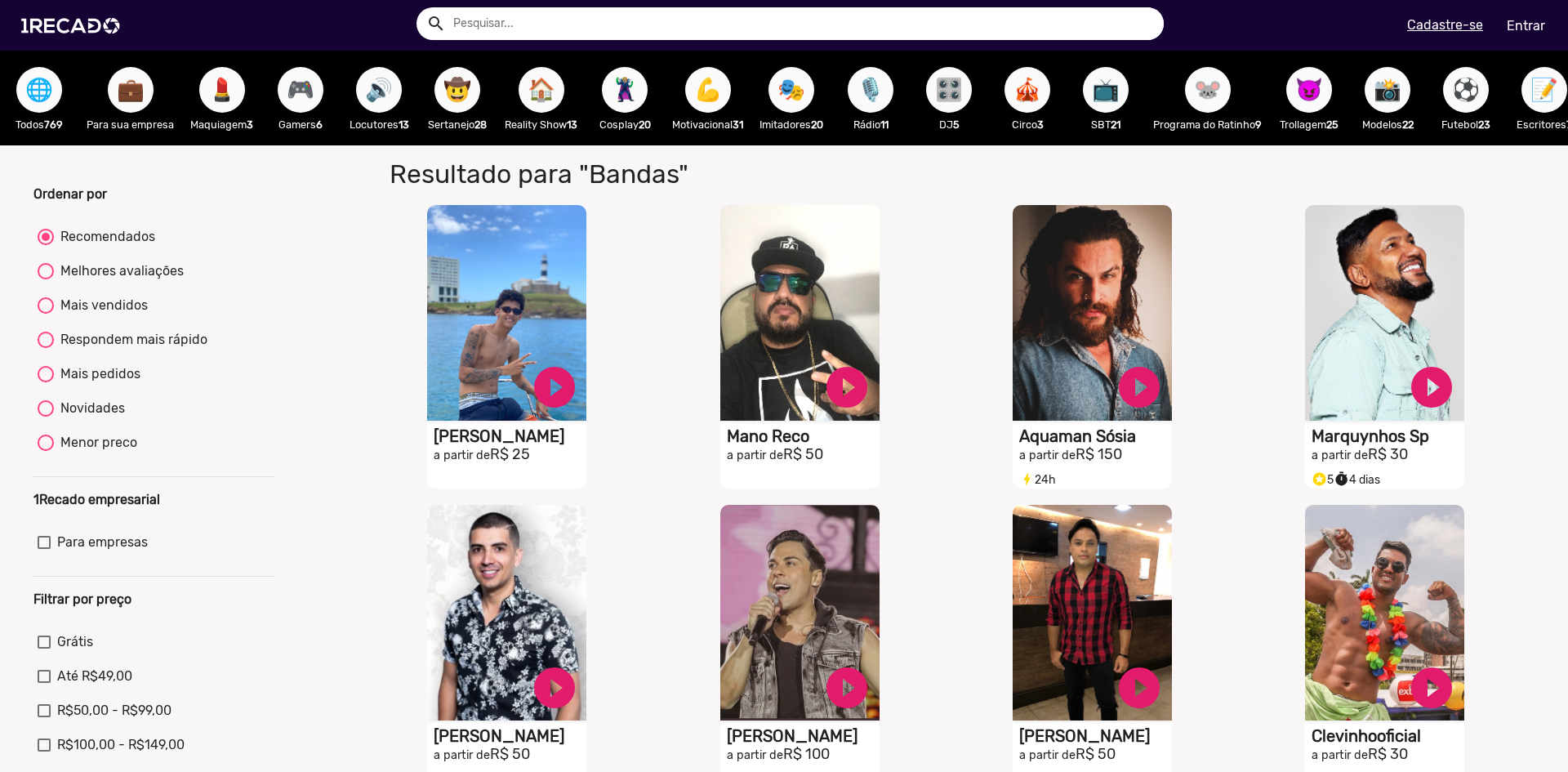
click at [686, 26] on input "text" at bounding box center [802, 23] width 723 height 32
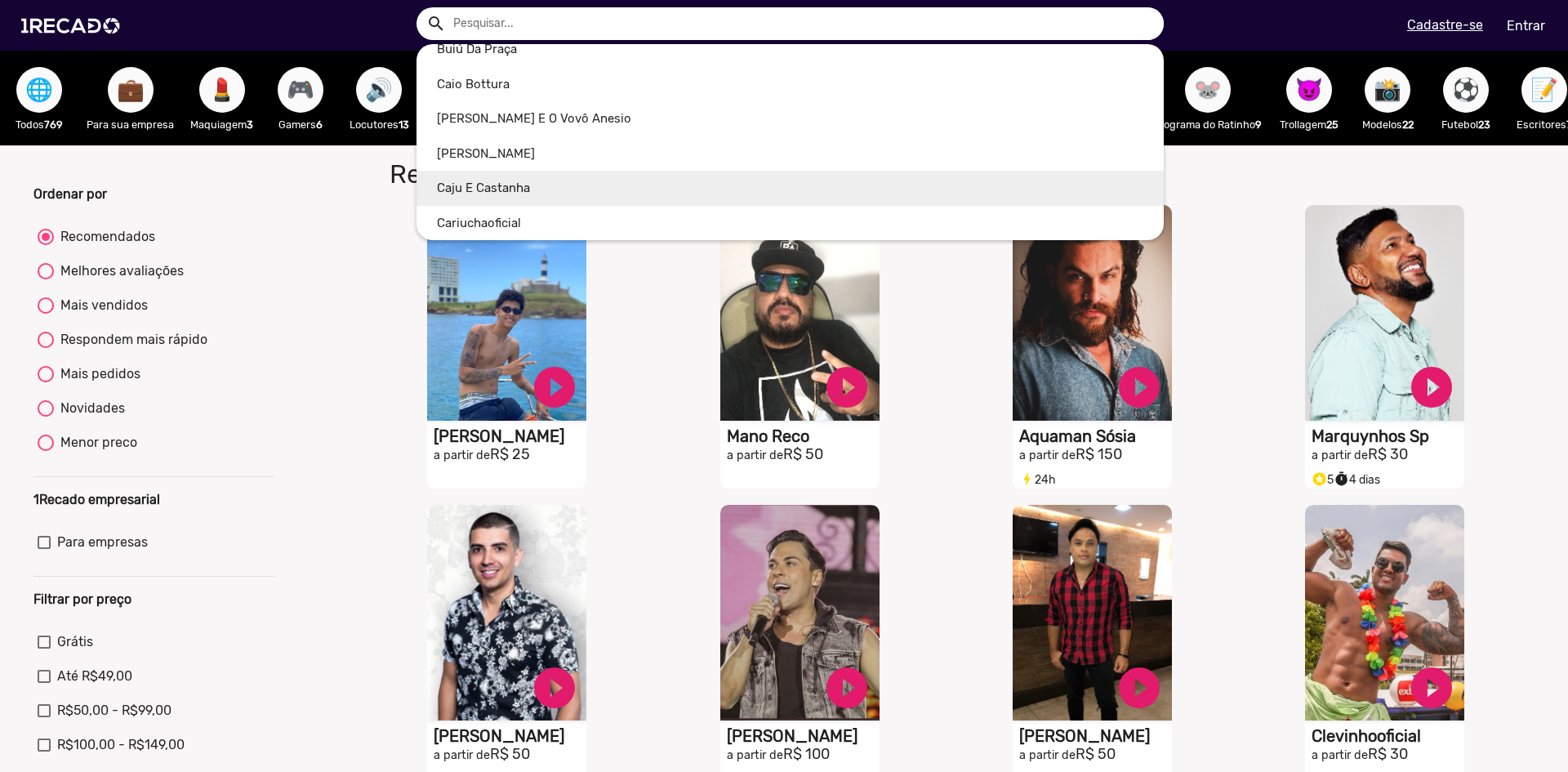
scroll to position [980, 0]
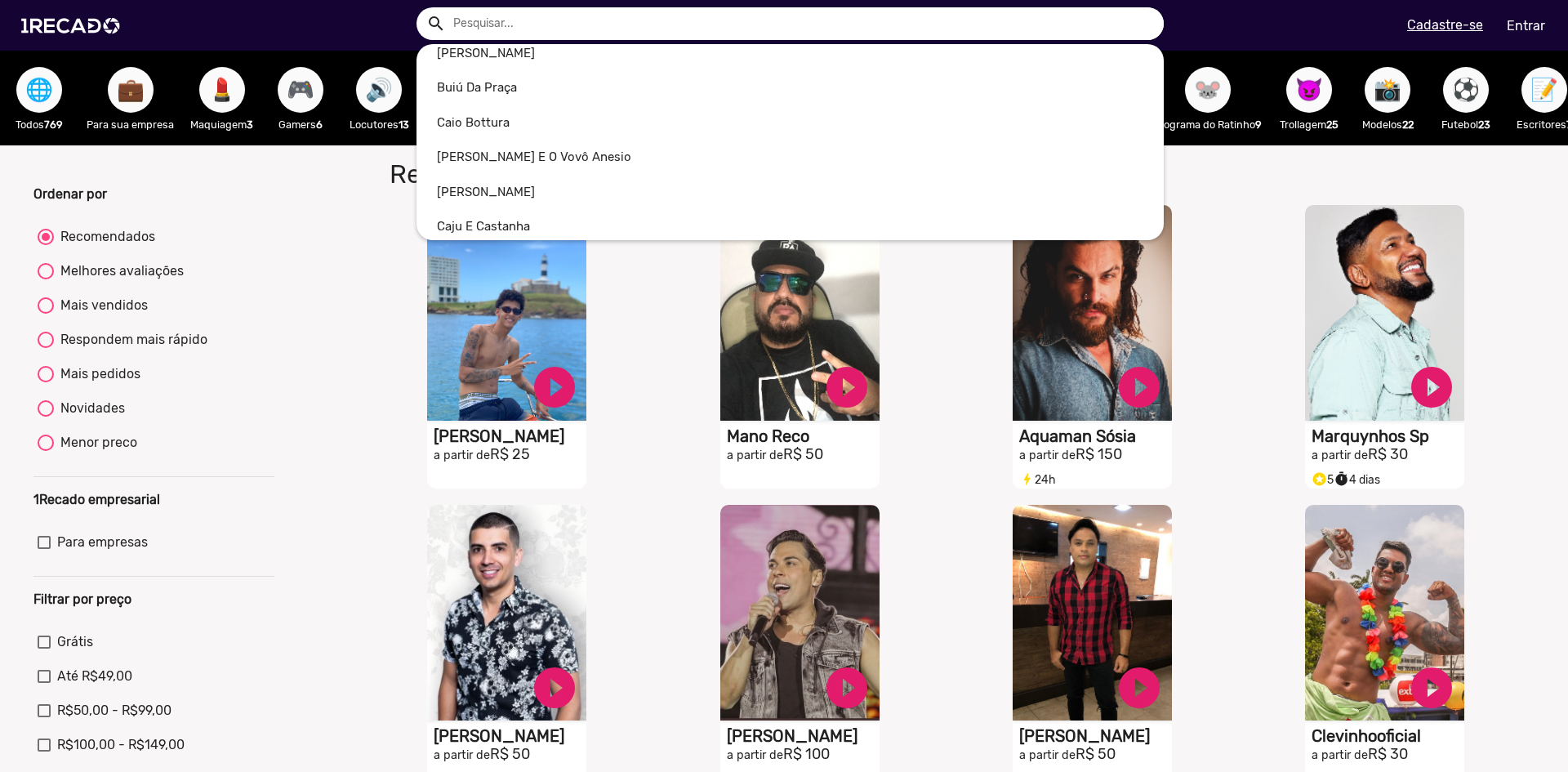
click at [351, 333] on div at bounding box center [784, 386] width 1568 height 772
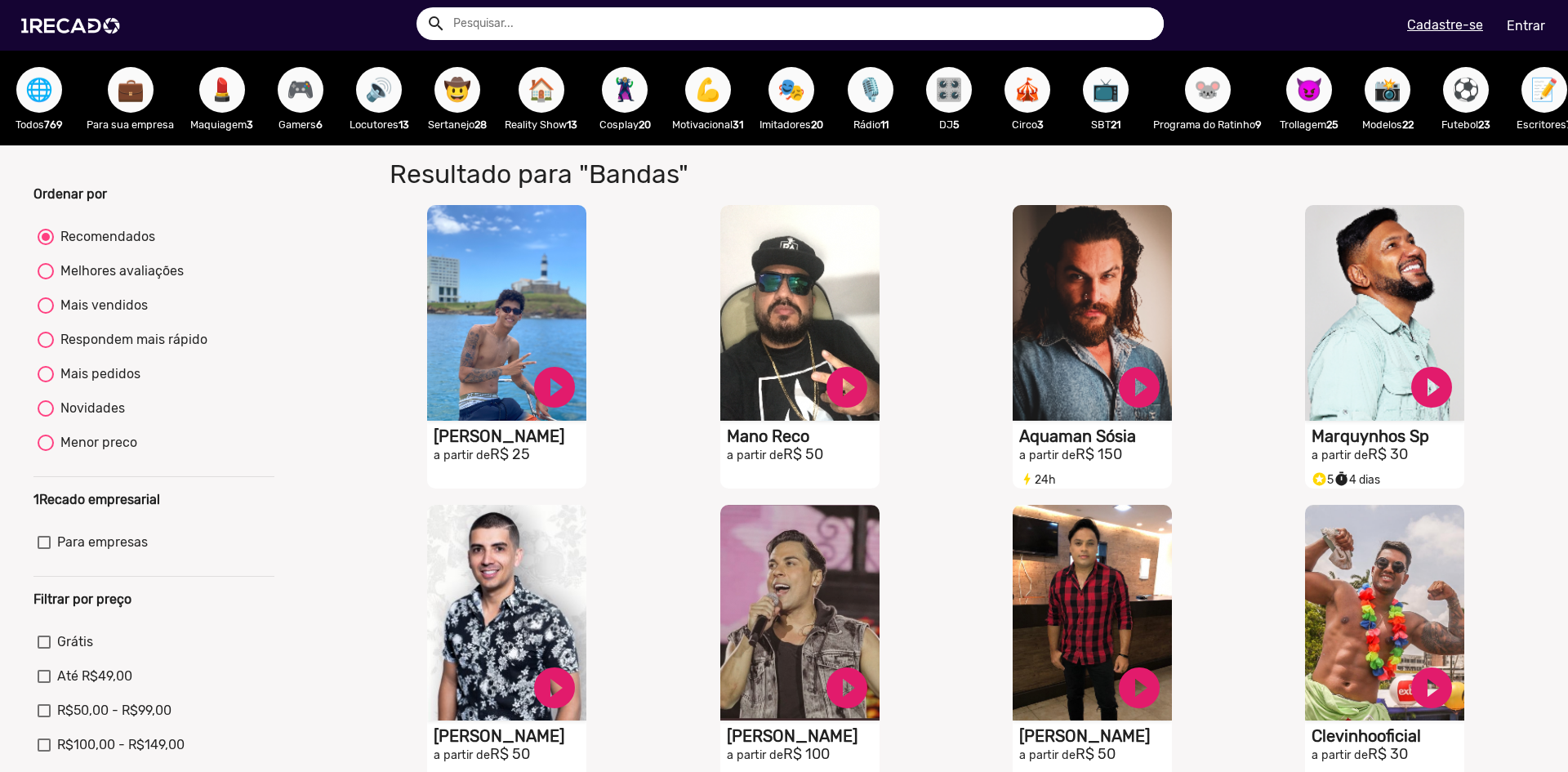
scroll to position [0, 0]
